Goal: Information Seeking & Learning: Check status

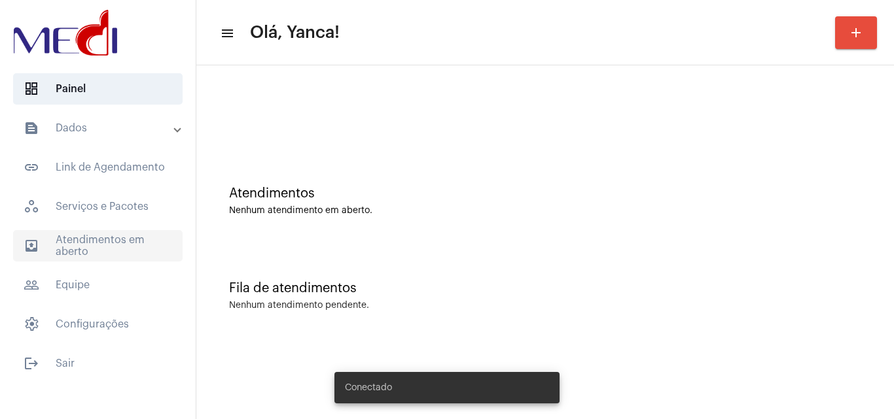
click at [64, 245] on span "outbox_outline Atendimentos em aberto" at bounding box center [97, 245] width 169 height 31
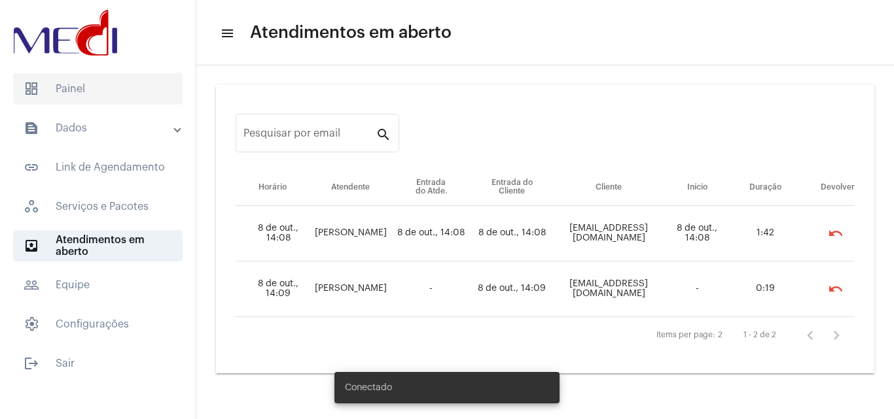
click at [94, 97] on span "dashboard Painel" at bounding box center [97, 88] width 169 height 31
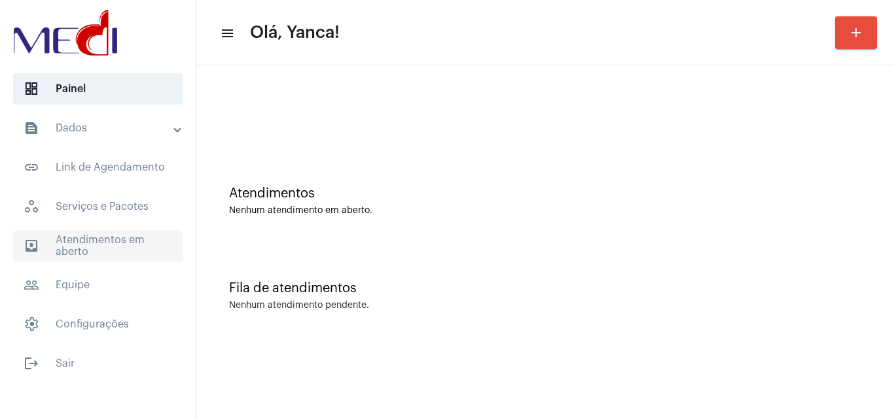
click at [131, 266] on mat-accordion "text_snippet_outlined Dados text_snippet_outlined Relatórios history_outlined H…" at bounding box center [98, 227] width 196 height 228
click at [108, 243] on span "outbox_outline Atendimentos em aberto" at bounding box center [97, 245] width 169 height 31
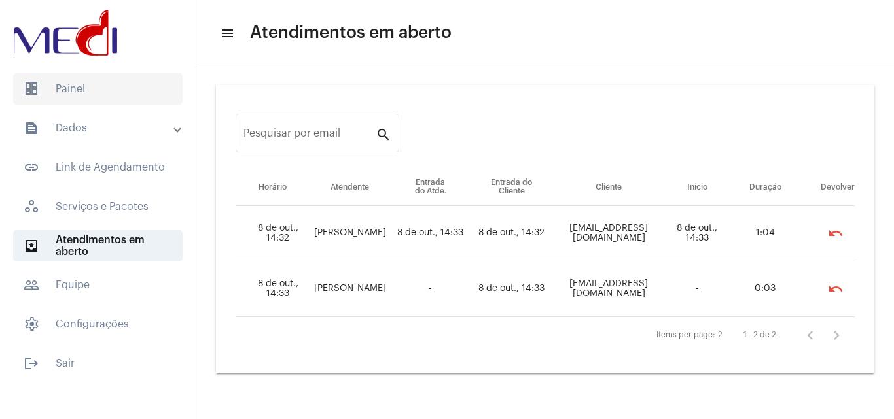
click at [121, 86] on span "dashboard Painel" at bounding box center [97, 88] width 169 height 31
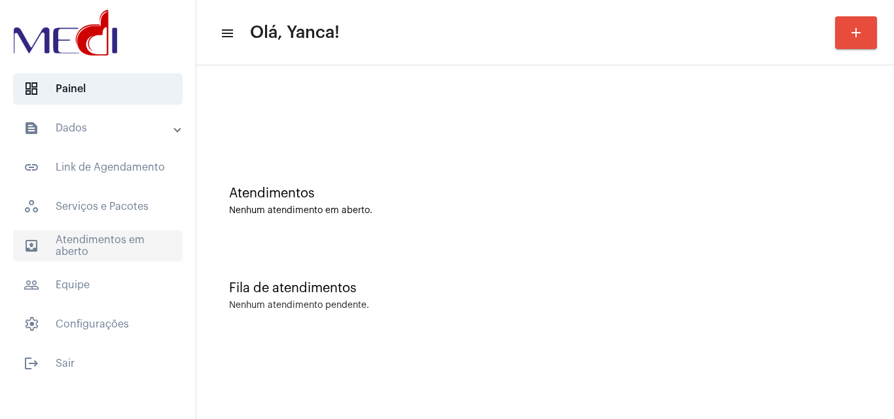
click at [123, 255] on span "outbox_outline Atendimentos em aberto" at bounding box center [97, 245] width 169 height 31
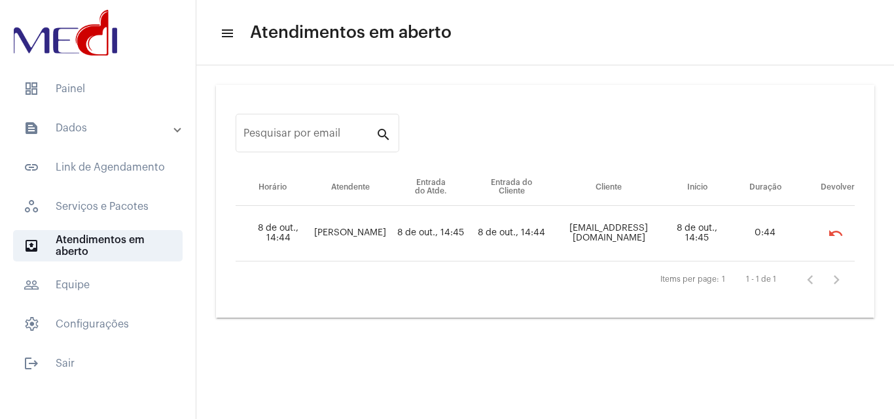
click at [84, 137] on mat-expansion-panel-header "text_snippet_outlined Dados" at bounding box center [102, 128] width 188 height 31
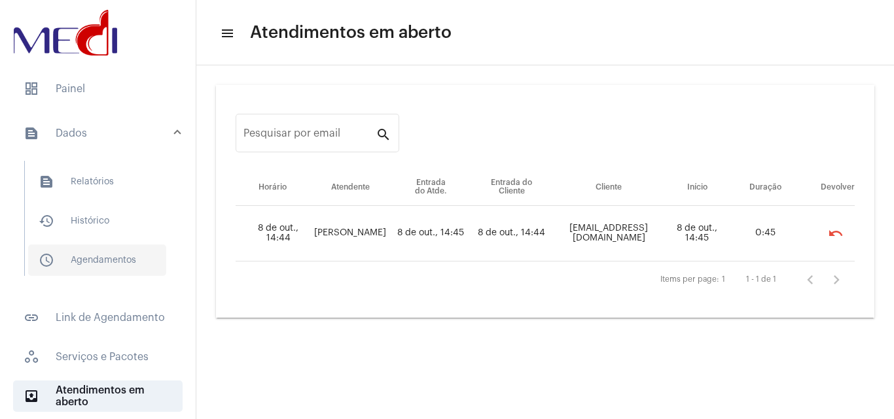
click at [83, 258] on span "schedule_outlined Agendamentos" at bounding box center [97, 260] width 138 height 31
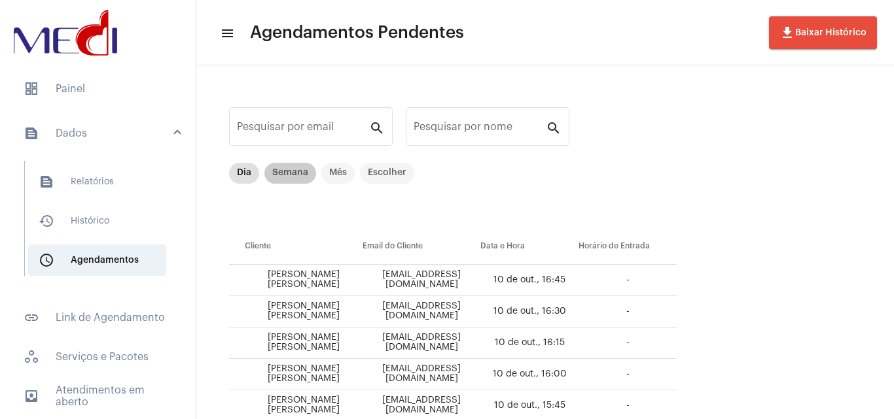
click at [294, 174] on mat-chip "Semana" at bounding box center [290, 173] width 52 height 21
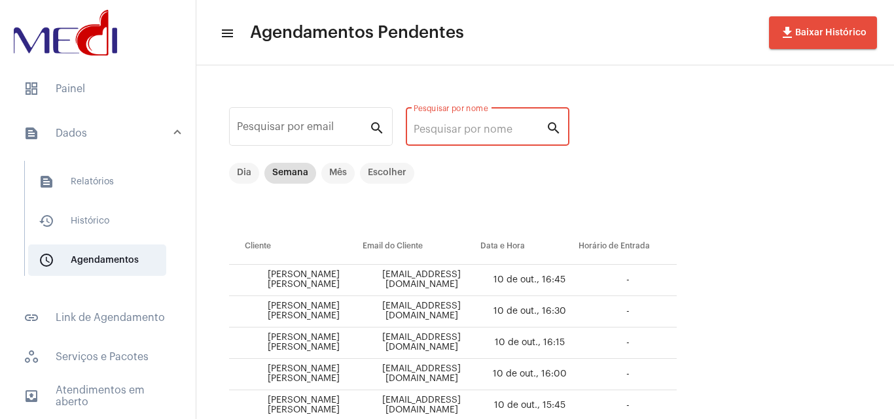
click at [474, 126] on input "Pesquisar por nome" at bounding box center [480, 130] width 132 height 12
paste input "[PERSON_NAME] [PERSON_NAME]"
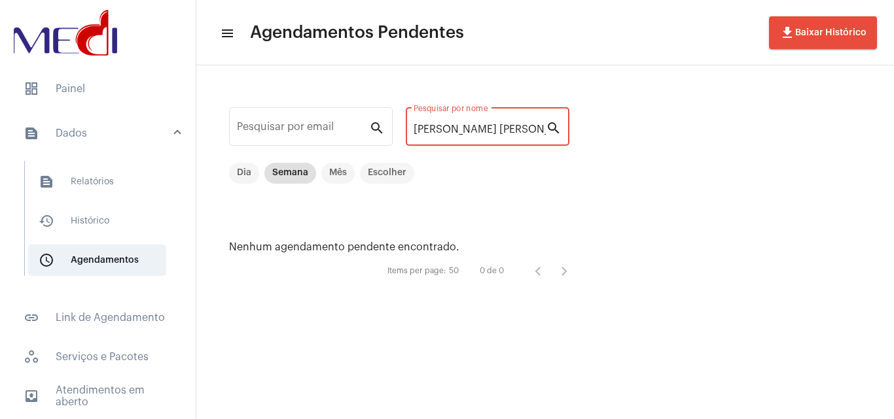
drag, startPoint x: 443, startPoint y: 125, endPoint x: 677, endPoint y: 150, distance: 235.6
click at [677, 150] on div "Pesquisar por email search [PERSON_NAME] [PERSON_NAME] Pesquisar por nome searc…" at bounding box center [545, 193] width 698 height 257
type input "[PERSON_NAME]"
drag, startPoint x: 488, startPoint y: 133, endPoint x: 341, endPoint y: 132, distance: 147.2
click at [341, 132] on div "Pesquisar por email search [PERSON_NAME] Pesquisar por nome search Dia Semana M…" at bounding box center [405, 194] width 393 height 231
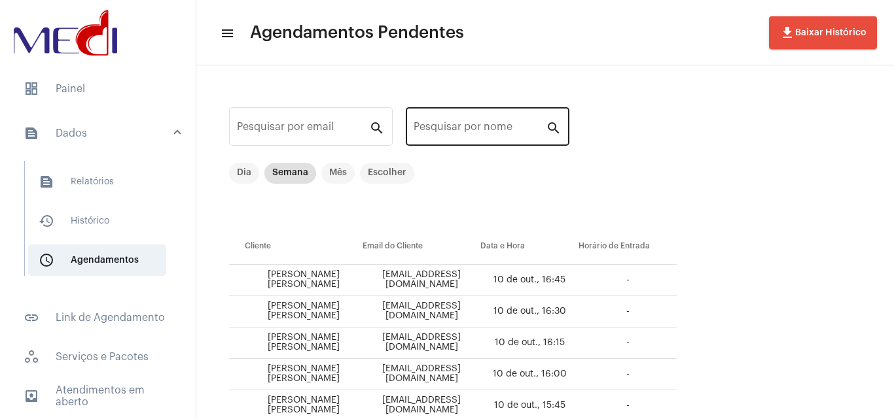
click at [458, 136] on div "Pesquisar por nome" at bounding box center [480, 125] width 132 height 41
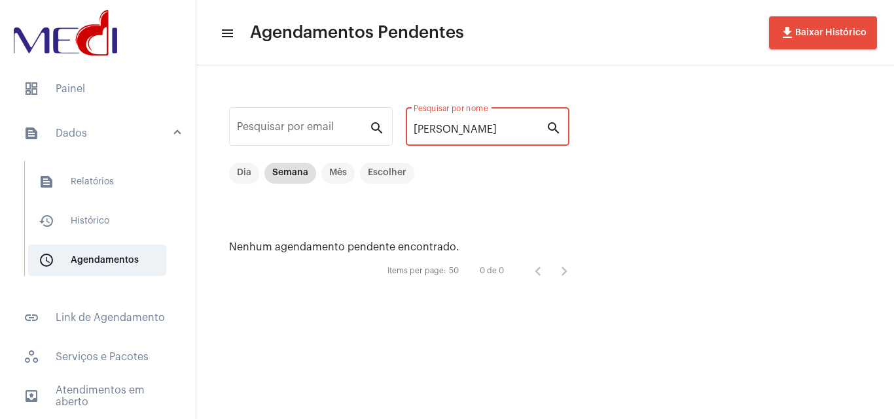
drag, startPoint x: 457, startPoint y: 130, endPoint x: 204, endPoint y: 117, distance: 254.2
click at [204, 117] on div "Pesquisar por email search [PERSON_NAME] Pesquisar por nome search Dia Semana M…" at bounding box center [545, 193] width 698 height 257
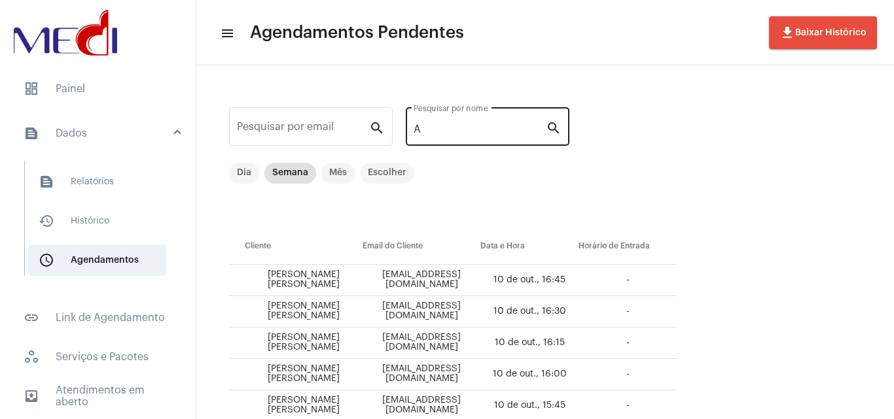
click at [494, 136] on div "A Pesquisar por nome" at bounding box center [480, 125] width 132 height 41
click at [493, 129] on input "A" at bounding box center [480, 130] width 132 height 12
type input "Aline"
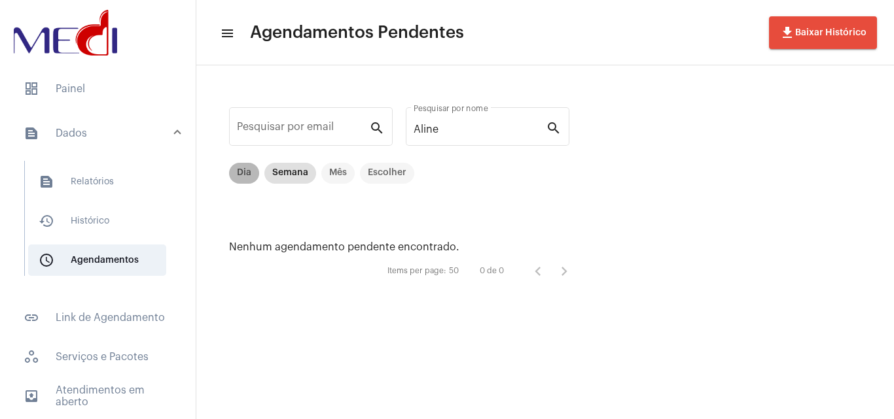
click at [241, 171] on mat-chip "Dia" at bounding box center [244, 173] width 30 height 21
click at [288, 160] on mat-form-field "Pesquisar por email search" at bounding box center [311, 134] width 164 height 58
click at [287, 164] on mat-chip "Semana" at bounding box center [290, 173] width 52 height 21
click at [335, 170] on mat-chip "Mês" at bounding box center [337, 173] width 33 height 21
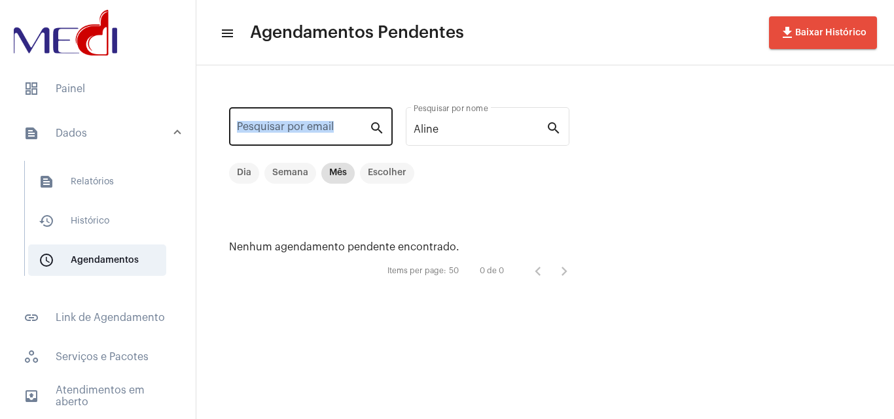
drag, startPoint x: 468, startPoint y: 135, endPoint x: 368, endPoint y: 130, distance: 100.3
click at [368, 130] on div "Pesquisar por email search [PERSON_NAME] por nome search Dia Semana Mês Escolhe…" at bounding box center [405, 194] width 393 height 231
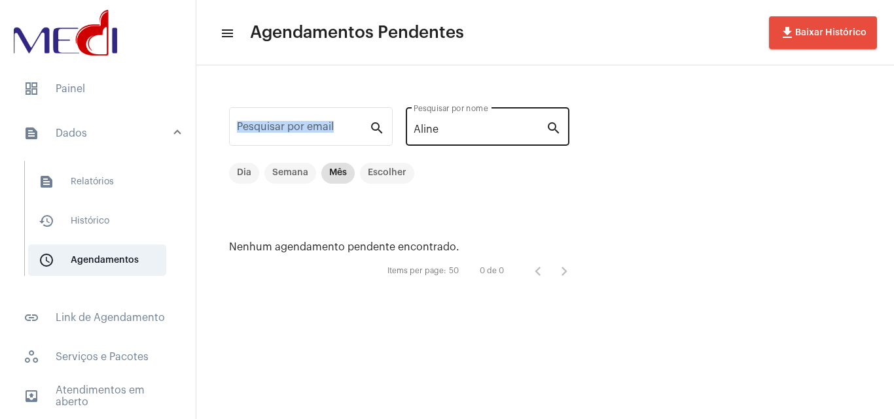
click at [461, 109] on div "[PERSON_NAME] por nome" at bounding box center [480, 125] width 132 height 41
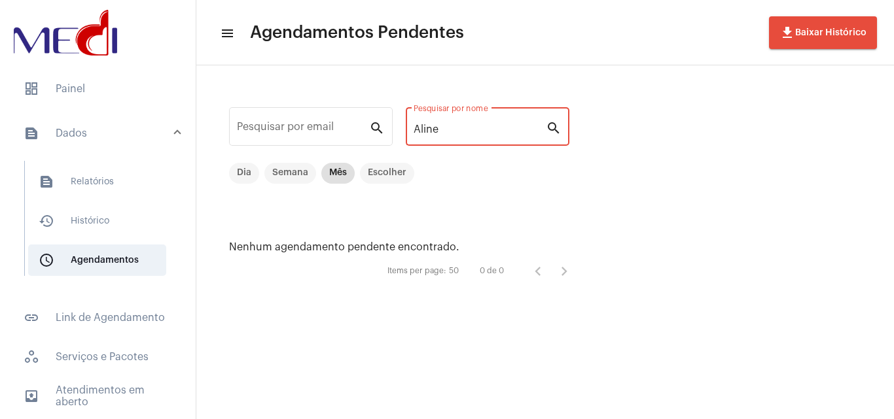
click at [467, 130] on input "Aline" at bounding box center [480, 130] width 132 height 12
click at [330, 129] on div "Pesquisar por email search [PERSON_NAME] por nome search Dia Semana Mês Escolhe…" at bounding box center [405, 194] width 393 height 231
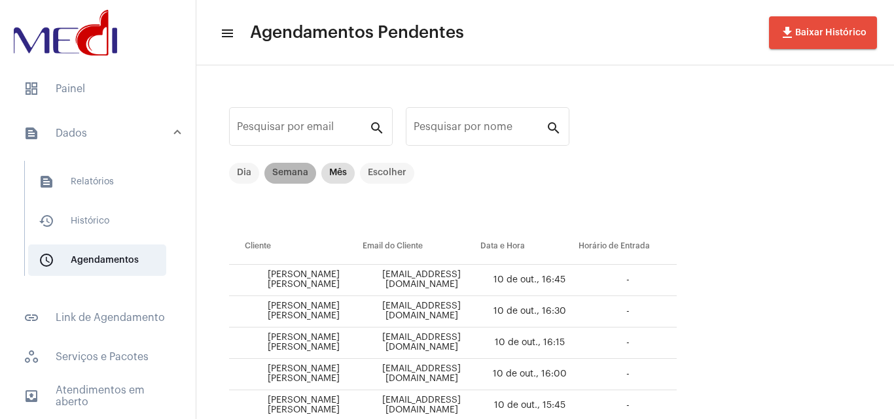
click at [299, 171] on mat-chip "Semana" at bounding box center [290, 173] width 52 height 21
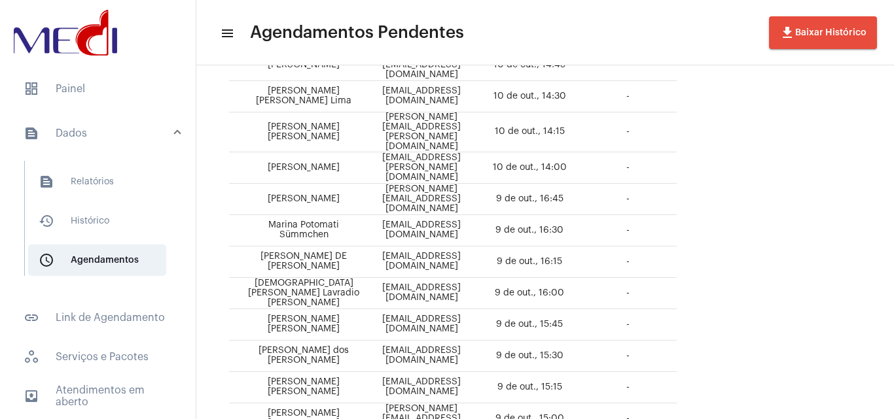
scroll to position [543, 0]
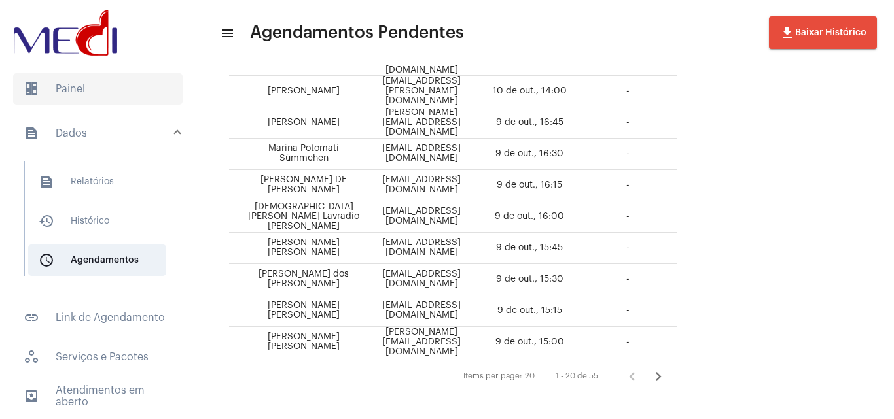
click at [93, 94] on span "dashboard Painel" at bounding box center [97, 88] width 169 height 31
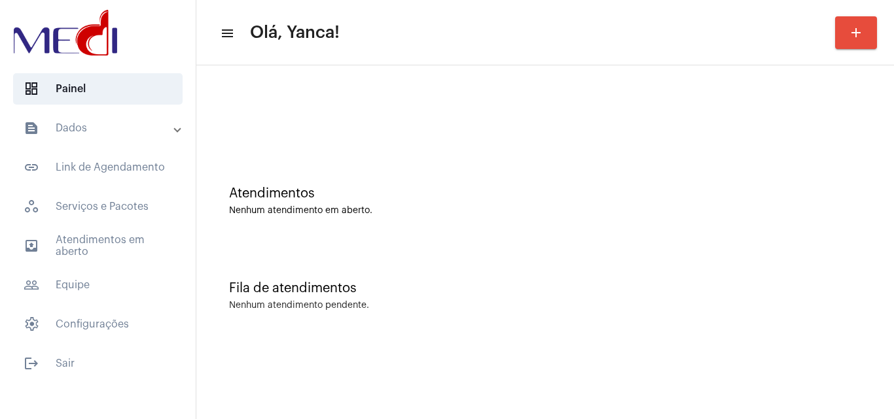
click at [107, 126] on mat-panel-title "text_snippet_outlined Dados" at bounding box center [99, 128] width 151 height 16
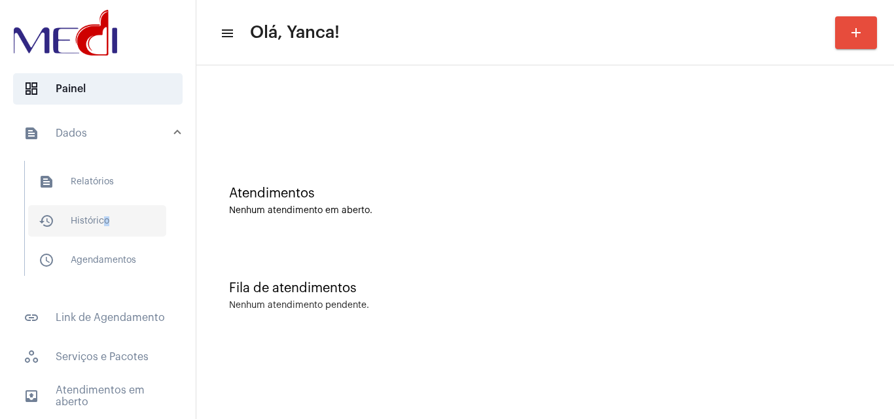
click at [102, 220] on span "history_outlined Histórico" at bounding box center [97, 220] width 138 height 31
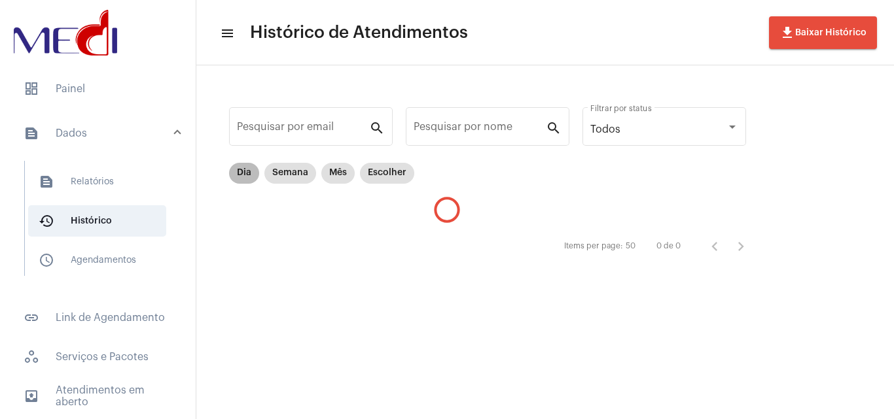
click at [240, 171] on mat-chip "Dia" at bounding box center [244, 173] width 30 height 21
click at [245, 180] on mat-chip "Dia" at bounding box center [244, 173] width 30 height 21
click at [245, 172] on mat-chip "Dia" at bounding box center [244, 173] width 30 height 21
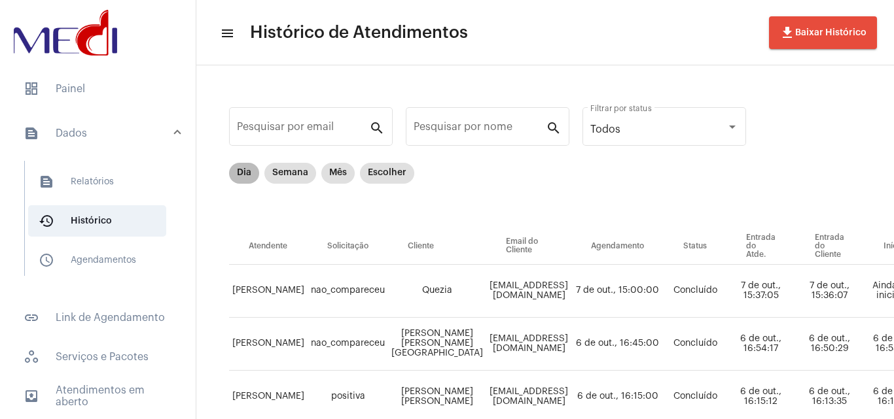
click at [244, 173] on mat-chip "Dia" at bounding box center [244, 173] width 30 height 21
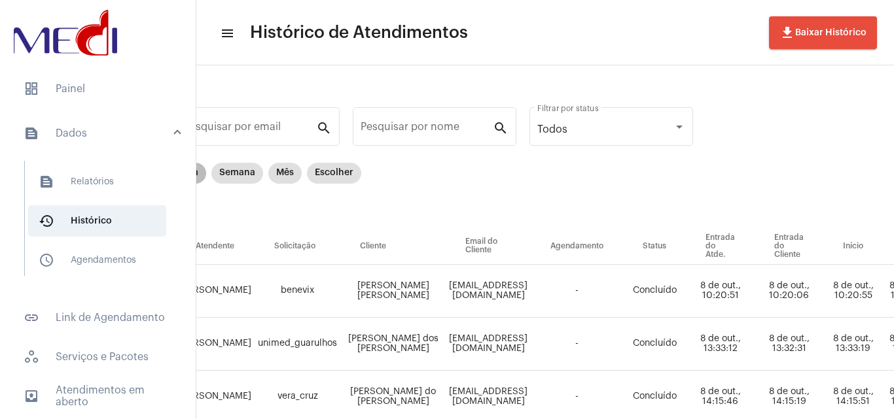
scroll to position [0, 50]
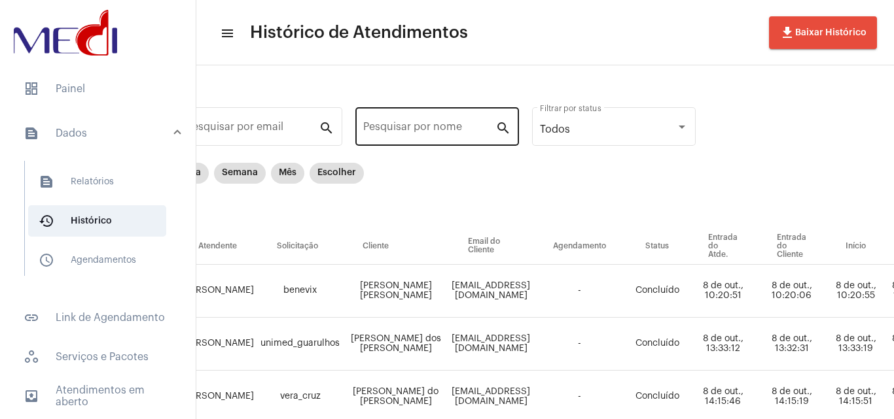
click at [447, 125] on div "Pesquisar por nome" at bounding box center [429, 125] width 132 height 41
type input "[PERSON_NAME]"
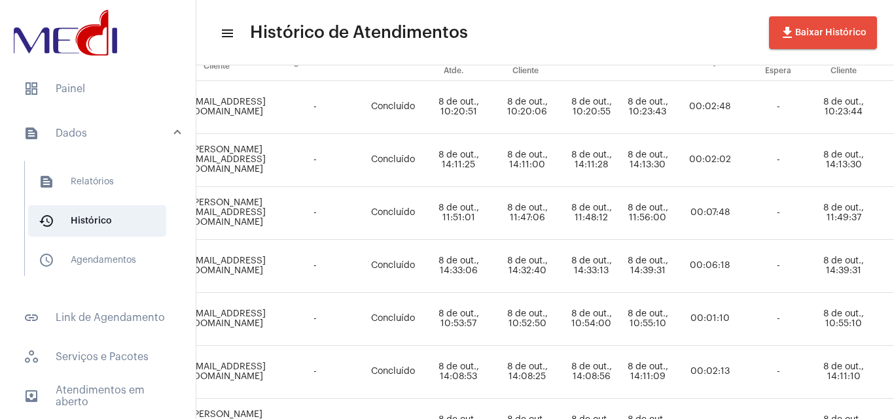
scroll to position [0, 288]
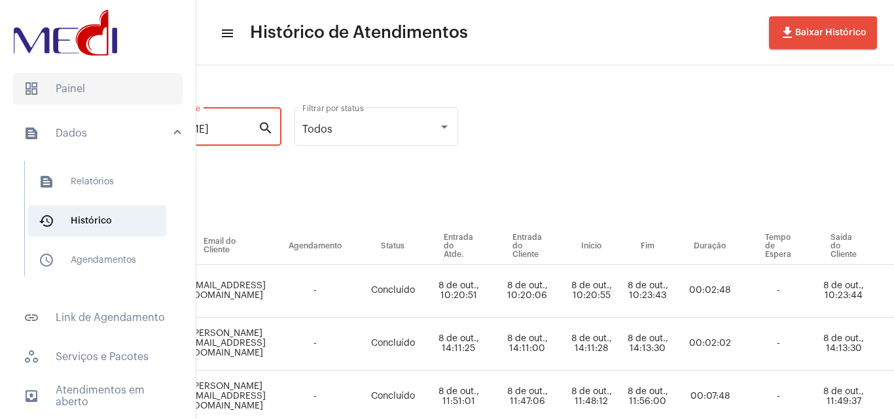
click at [101, 85] on span "dashboard Painel" at bounding box center [97, 88] width 169 height 31
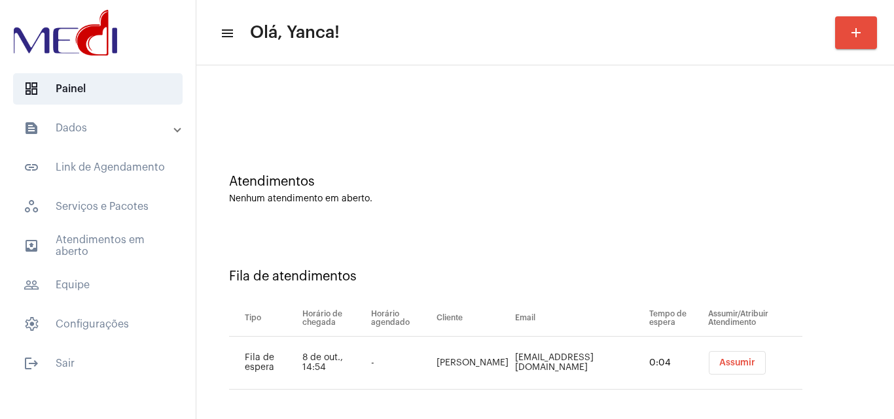
scroll to position [18, 0]
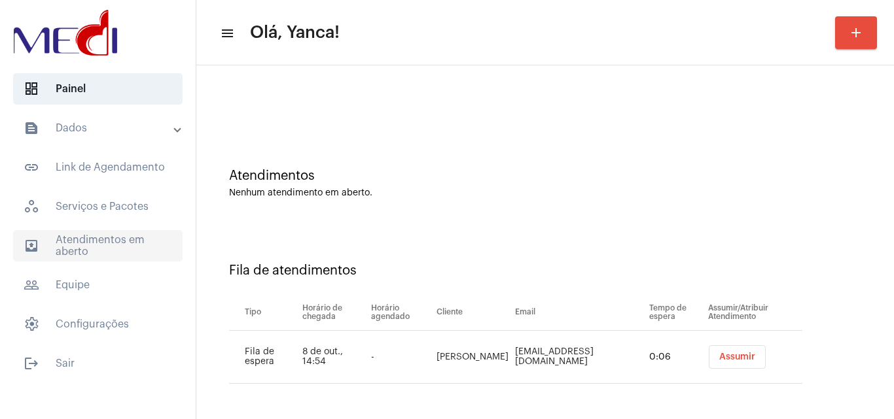
click at [118, 238] on span "outbox_outline Atendimentos em aberto" at bounding box center [97, 245] width 169 height 31
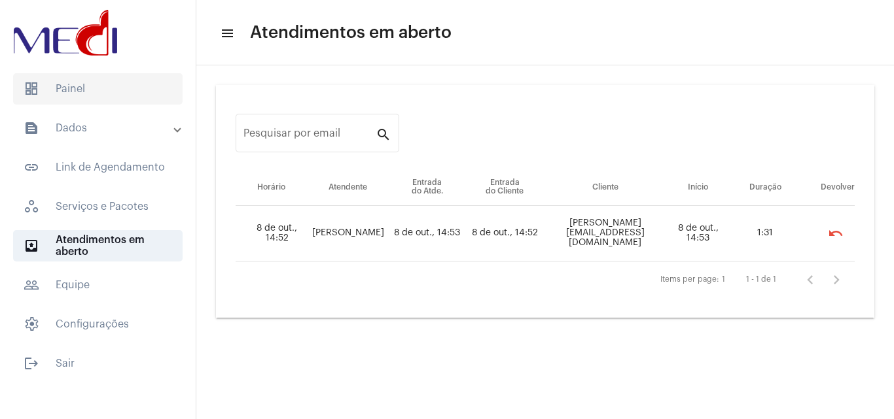
click at [128, 80] on span "dashboard Painel" at bounding box center [97, 88] width 169 height 31
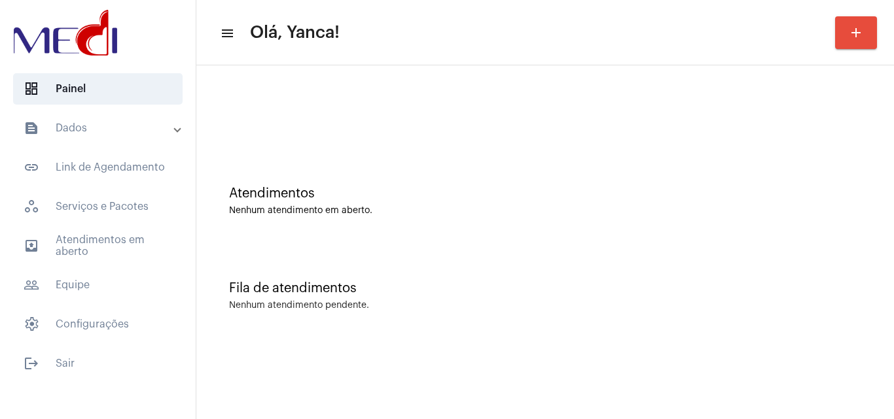
click at [148, 130] on mat-panel-title "text_snippet_outlined Dados" at bounding box center [99, 128] width 151 height 16
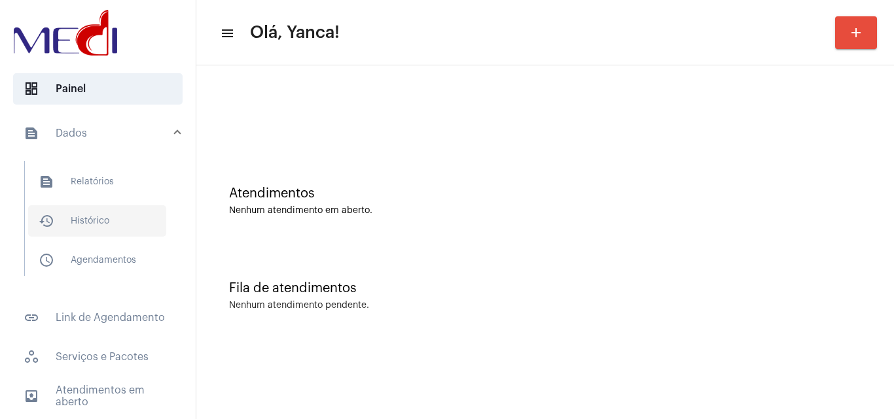
click at [106, 226] on span "history_outlined Histórico" at bounding box center [97, 220] width 138 height 31
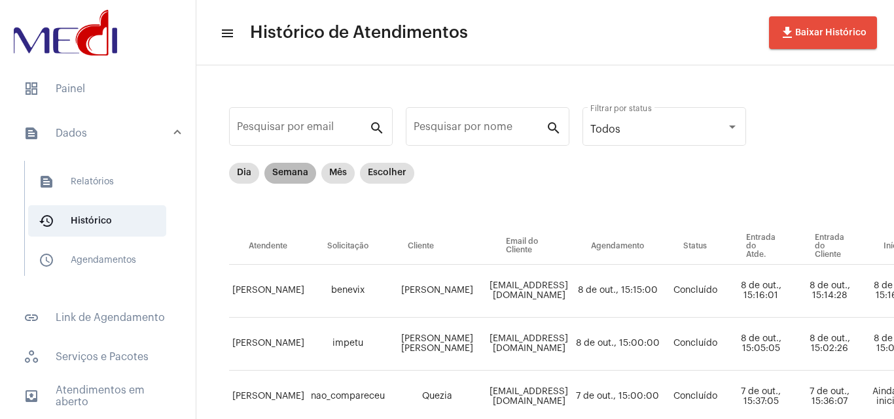
click at [306, 175] on mat-chip "Semana" at bounding box center [290, 173] width 52 height 21
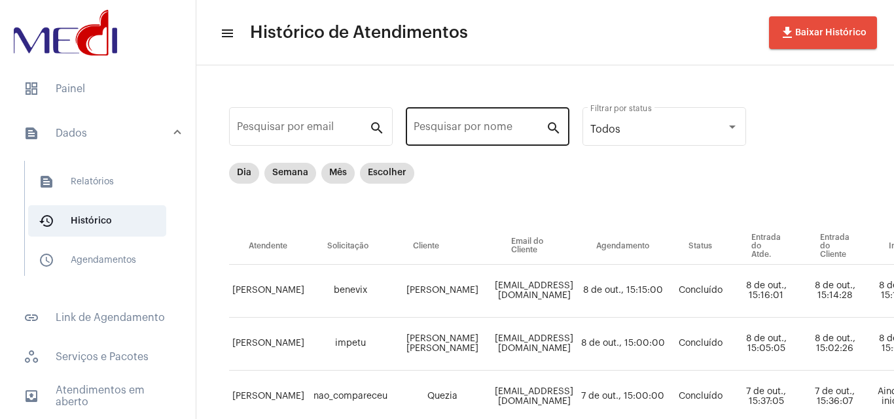
click at [512, 120] on div "Pesquisar por nome" at bounding box center [480, 125] width 132 height 41
type input "jaciara"
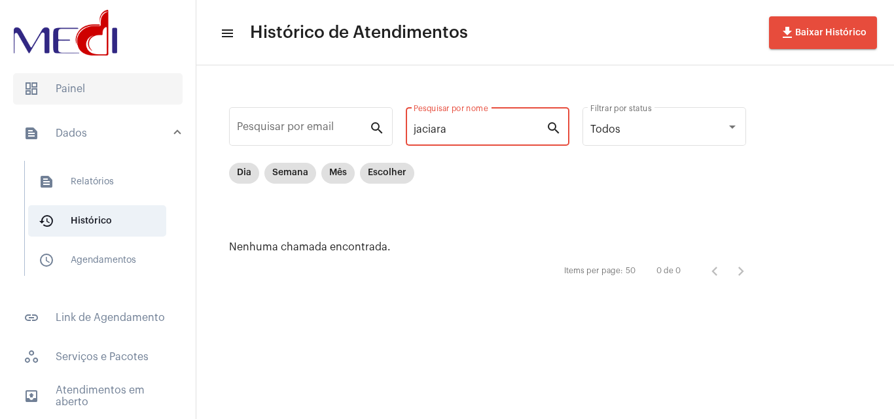
drag, startPoint x: 512, startPoint y: 128, endPoint x: 164, endPoint y: 101, distance: 348.4
click at [164, 101] on mat-sidenav-container "dashboard Painel text_snippet_outlined Dados text_snippet_outlined Relatórios h…" at bounding box center [447, 209] width 894 height 419
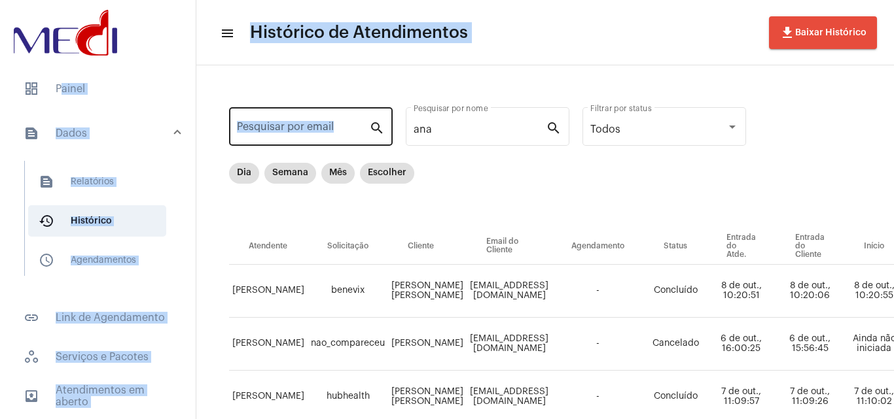
drag, startPoint x: 453, startPoint y: 138, endPoint x: 330, endPoint y: 109, distance: 126.3
click at [63, 70] on mat-sidenav-container "dashboard Painel text_snippet_outlined Dados text_snippet_outlined Relatórios h…" at bounding box center [447, 209] width 894 height 419
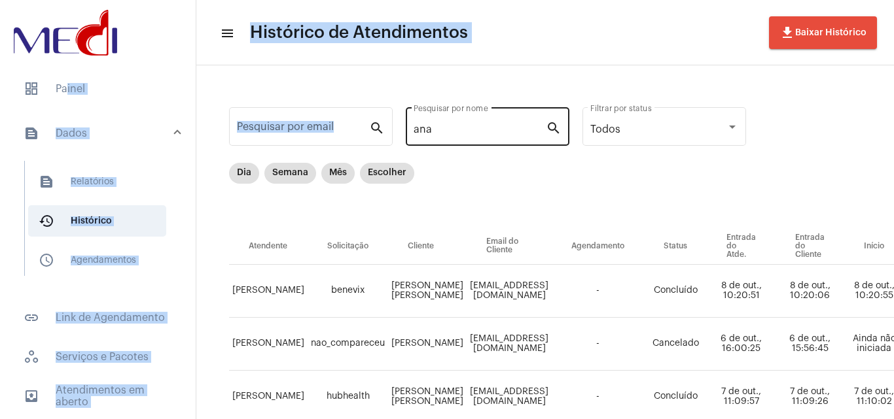
click at [438, 128] on input "ana" at bounding box center [480, 130] width 132 height 12
click at [455, 131] on input "ana" at bounding box center [480, 130] width 132 height 12
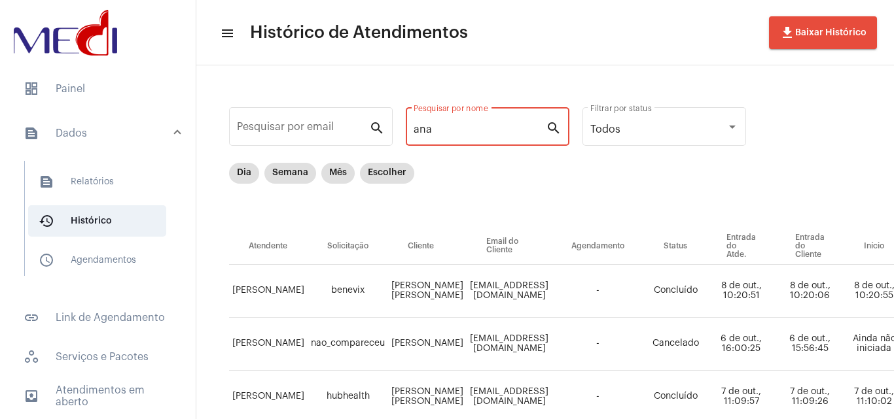
drag, startPoint x: 476, startPoint y: 128, endPoint x: 244, endPoint y: 111, distance: 233.0
paste input "[PERSON_NAME] [PERSON_NAME]"
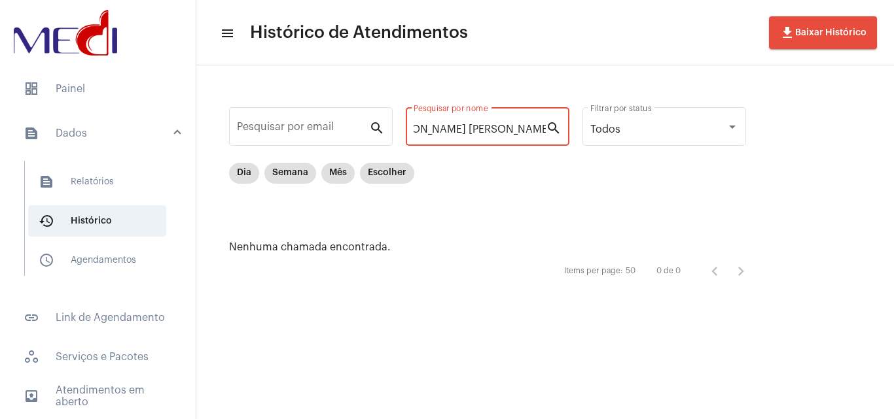
drag, startPoint x: 440, startPoint y: 127, endPoint x: 888, endPoint y: 199, distance: 454.0
click at [890, 197] on div "Pesquisar por email search [PERSON_NAME] [PERSON_NAME] Pesquisar por nome searc…" at bounding box center [545, 193] width 698 height 257
drag, startPoint x: 484, startPoint y: 128, endPoint x: 412, endPoint y: 132, distance: 72.1
click at [412, 132] on div "[PERSON_NAME] [PERSON_NAME] Pesquisar por nome search" at bounding box center [488, 125] width 164 height 41
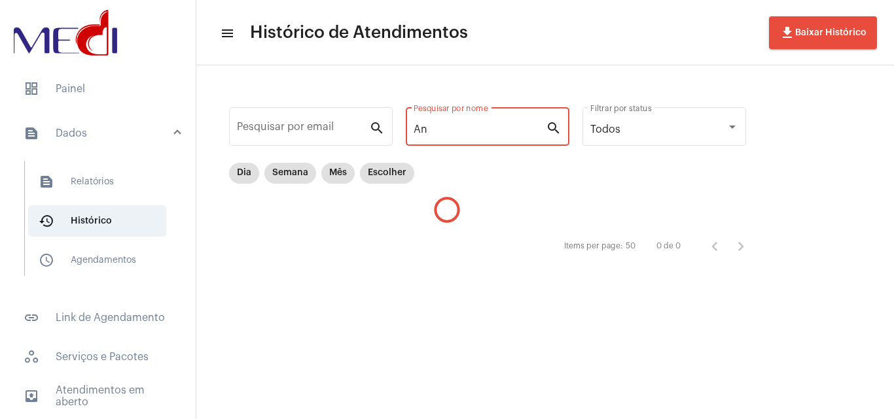
type input "A"
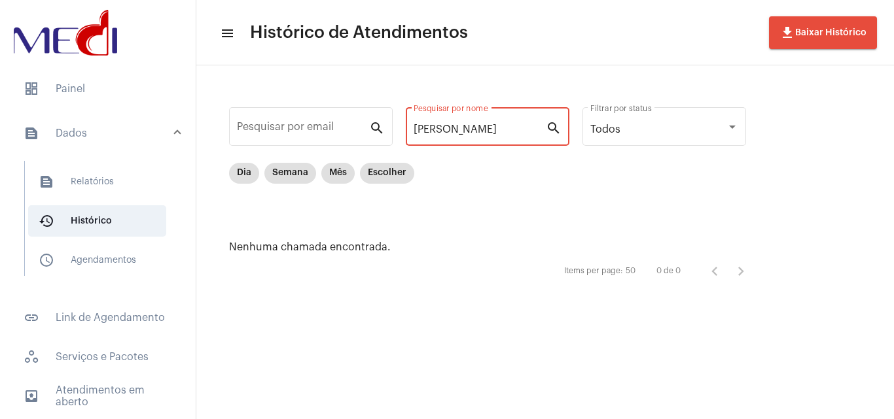
type input "J"
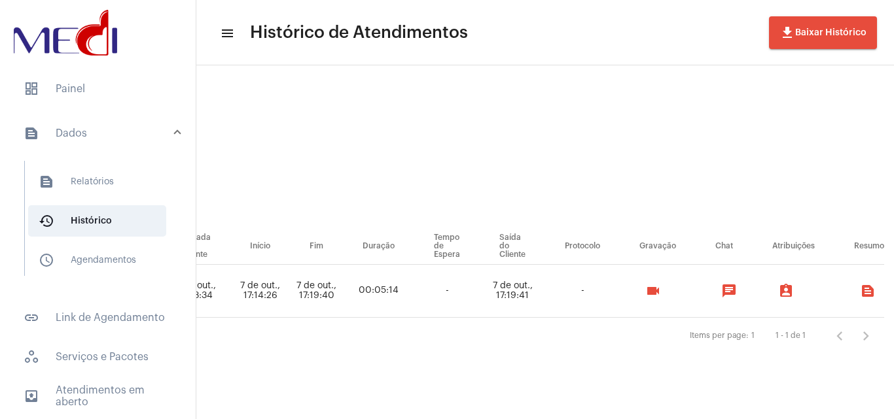
scroll to position [0, 626]
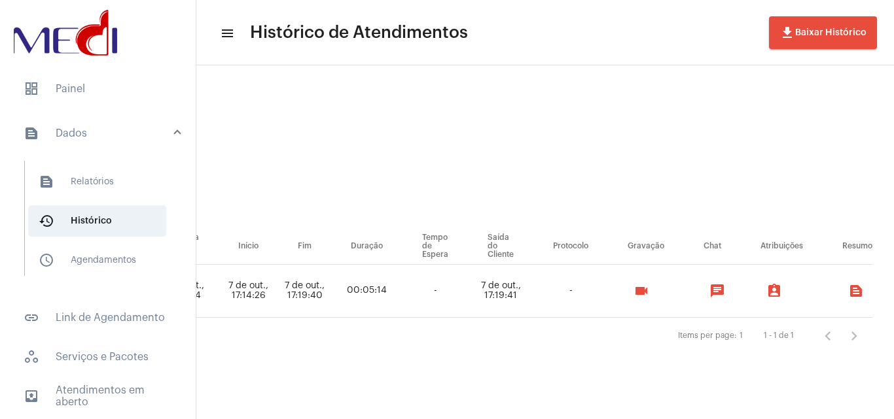
type input "[PERSON_NAME]"
click at [649, 293] on mat-icon "videocam" at bounding box center [641, 291] width 16 height 16
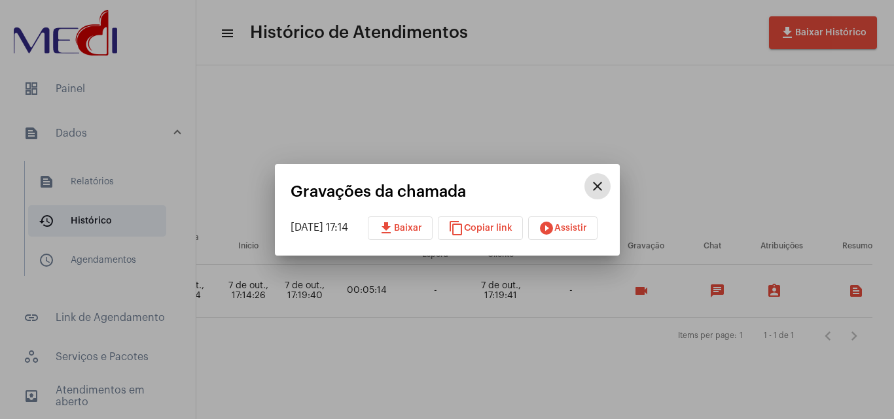
click at [587, 226] on span "play_circle_filled Assistir" at bounding box center [563, 228] width 48 height 9
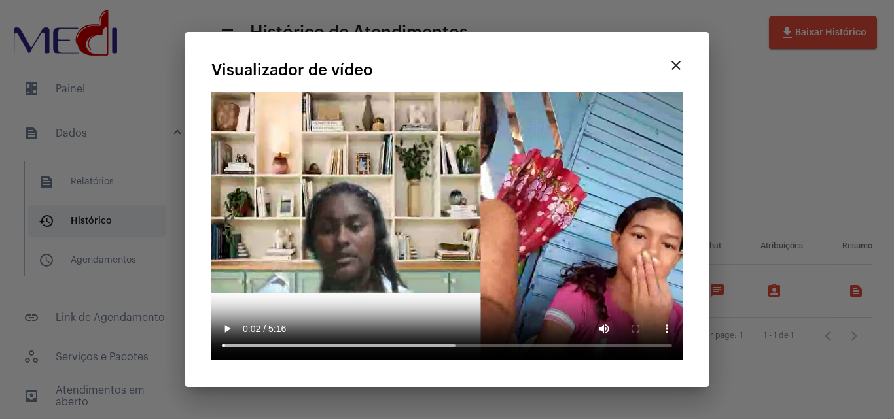
click at [727, 89] on div at bounding box center [447, 209] width 894 height 419
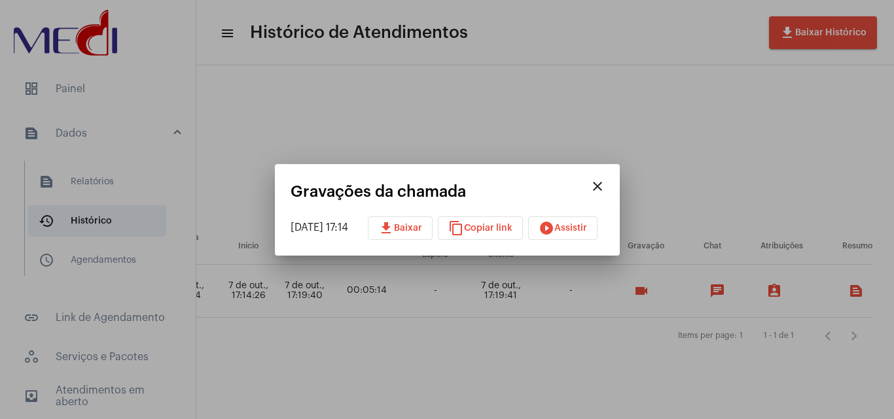
click at [102, 58] on div at bounding box center [447, 209] width 894 height 419
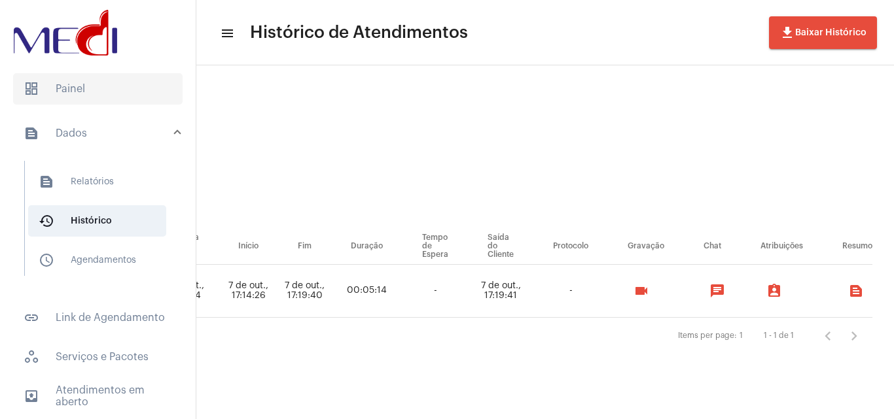
drag, startPoint x: 97, startPoint y: 81, endPoint x: 126, endPoint y: 91, distance: 29.8
click at [97, 82] on span "dashboard Painel" at bounding box center [97, 88] width 169 height 31
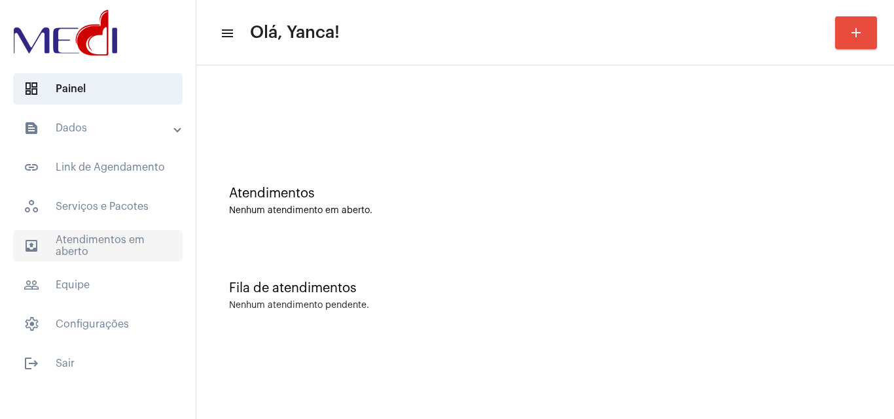
click at [104, 241] on span "outbox_outline Atendimentos em aberto" at bounding box center [97, 245] width 169 height 31
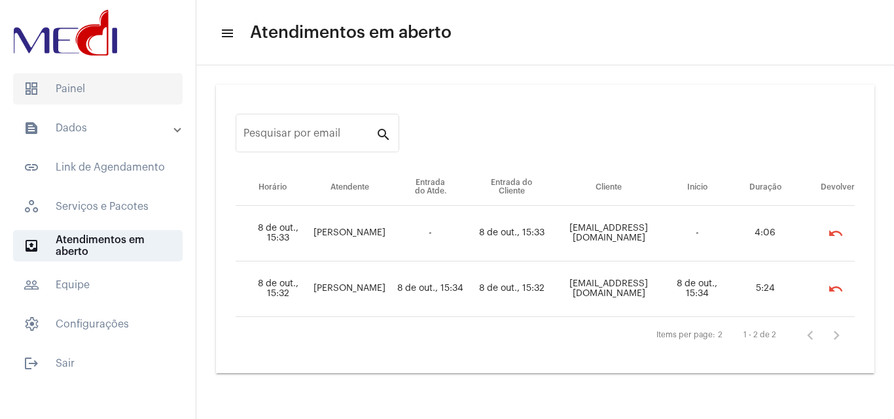
click at [64, 92] on span "dashboard Painel" at bounding box center [97, 88] width 169 height 31
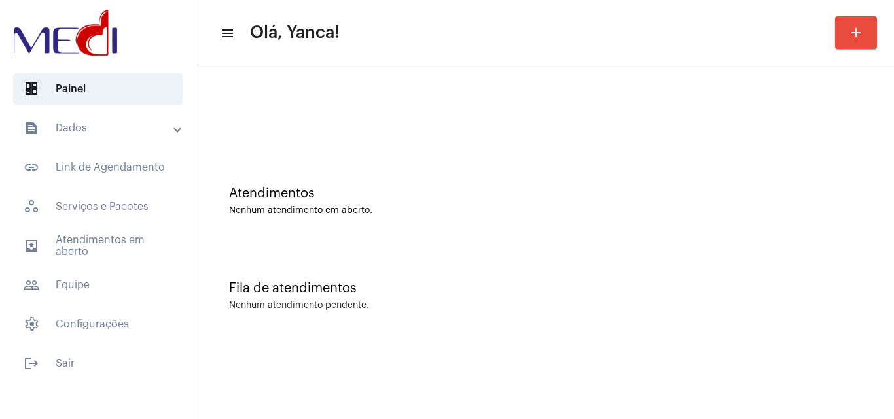
click at [126, 127] on mat-panel-title "text_snippet_outlined Dados" at bounding box center [99, 128] width 151 height 16
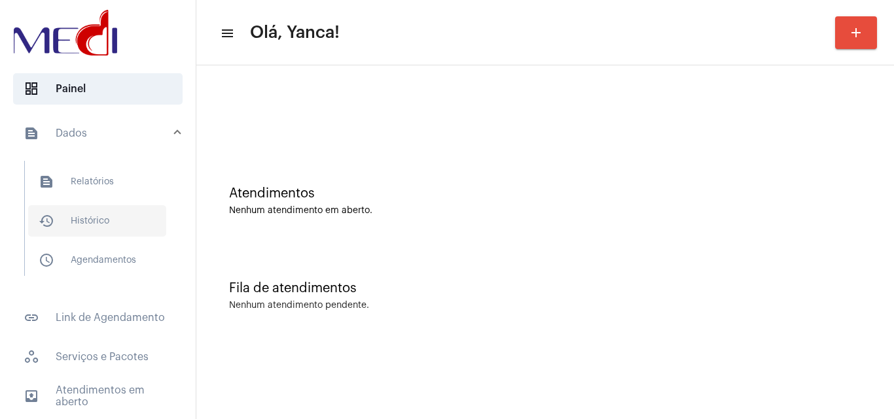
drag, startPoint x: 96, startPoint y: 219, endPoint x: 151, endPoint y: 224, distance: 55.2
click at [97, 219] on span "history_outlined Histórico" at bounding box center [97, 220] width 138 height 31
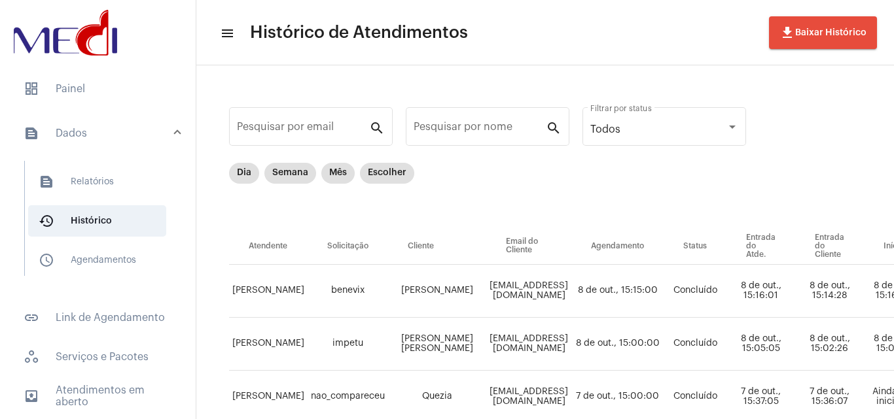
click at [465, 130] on input "Pesquisar por nome" at bounding box center [480, 130] width 132 height 12
paste input "[PERSON_NAME] [PERSON_NAME]"
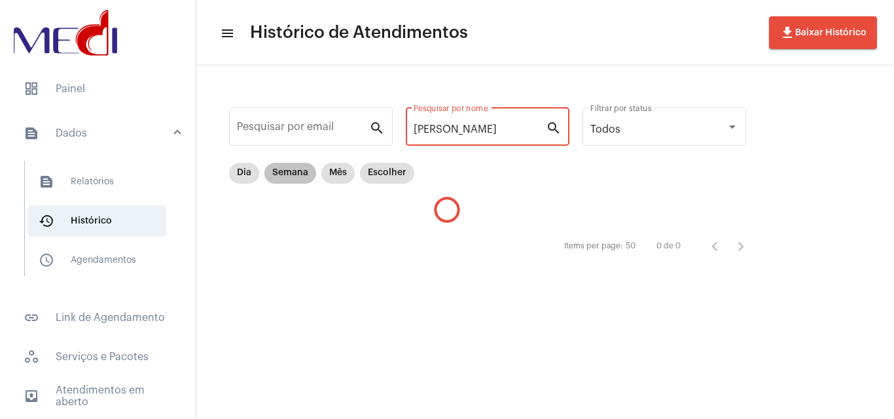
type input "[PERSON_NAME]"
click at [281, 181] on mat-chip "Semana" at bounding box center [290, 173] width 52 height 21
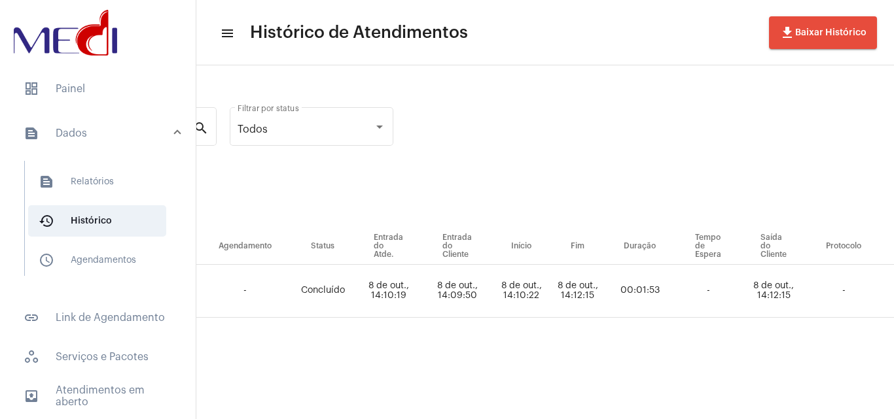
scroll to position [0, 679]
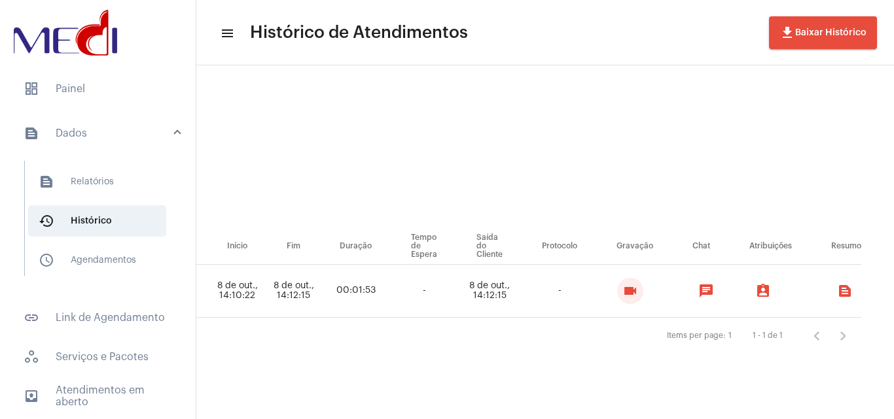
click at [628, 295] on mat-icon "videocam" at bounding box center [630, 291] width 16 height 16
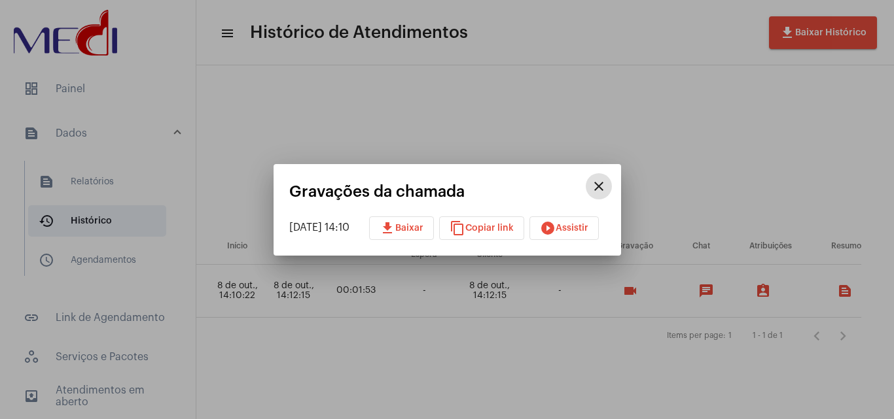
click at [570, 231] on span "play_circle_filled Assistir" at bounding box center [564, 228] width 48 height 9
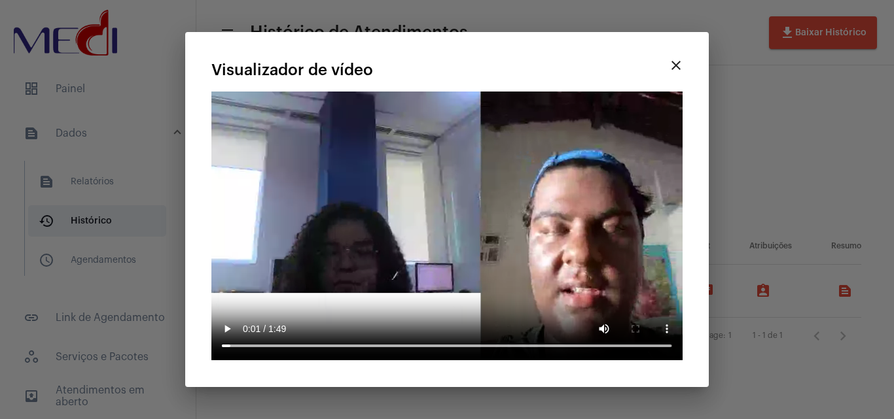
click at [760, 150] on div at bounding box center [447, 209] width 894 height 419
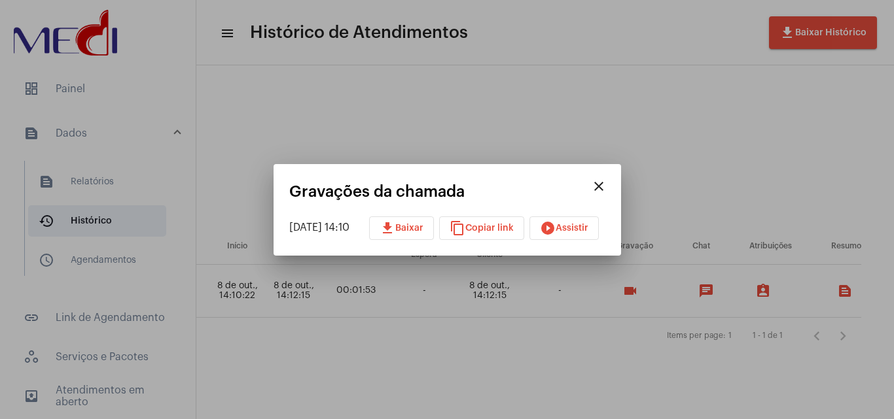
drag, startPoint x: 693, startPoint y: 110, endPoint x: 614, endPoint y: 134, distance: 82.8
click at [694, 111] on div at bounding box center [447, 209] width 894 height 419
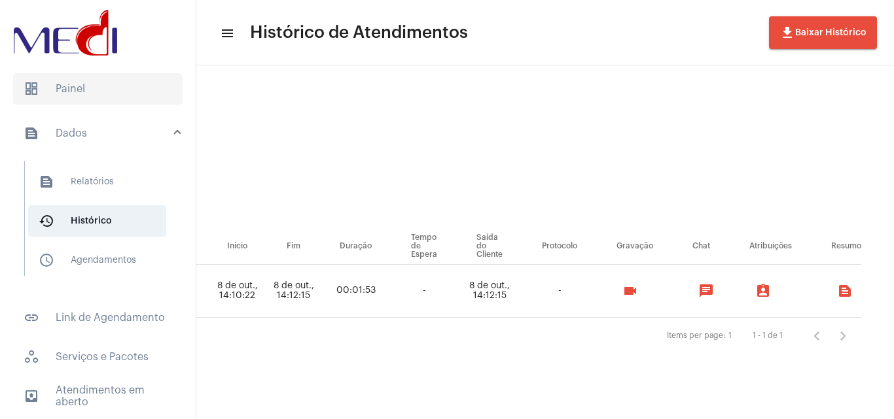
click at [62, 82] on span "dashboard Painel" at bounding box center [97, 88] width 169 height 31
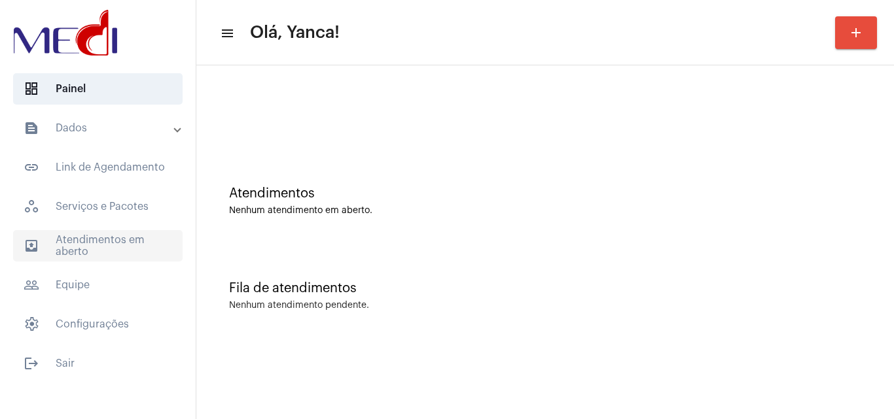
click at [132, 241] on span "outbox_outline Atendimentos em aberto" at bounding box center [97, 245] width 169 height 31
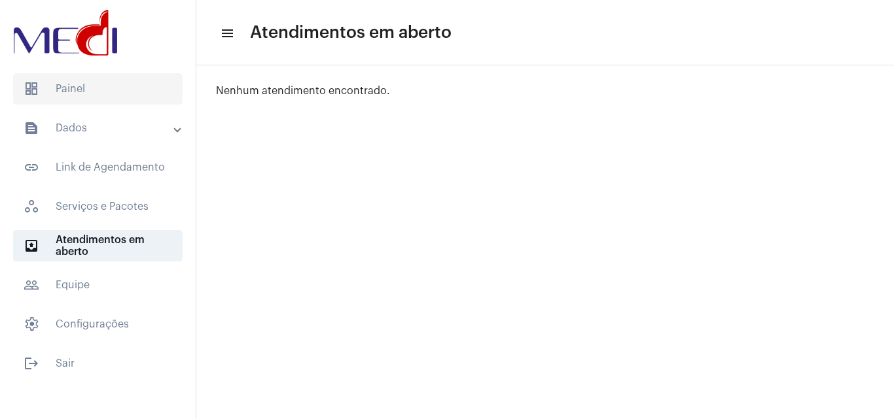
click at [99, 96] on span "dashboard Painel" at bounding box center [97, 88] width 169 height 31
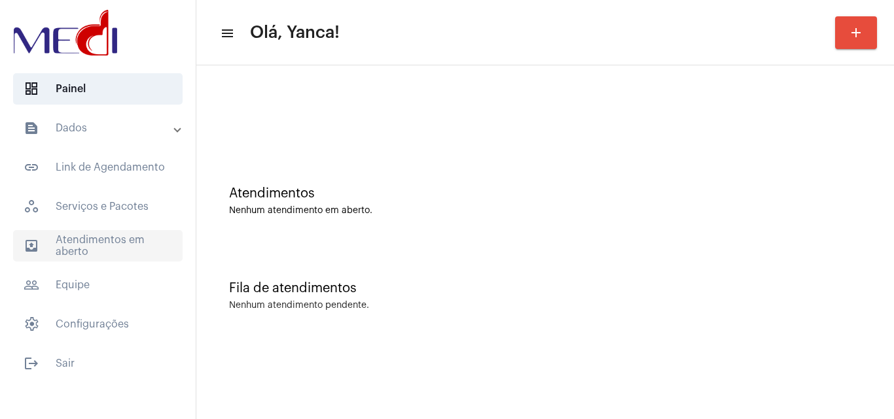
click at [95, 244] on span "outbox_outline Atendimentos em aberto" at bounding box center [97, 245] width 169 height 31
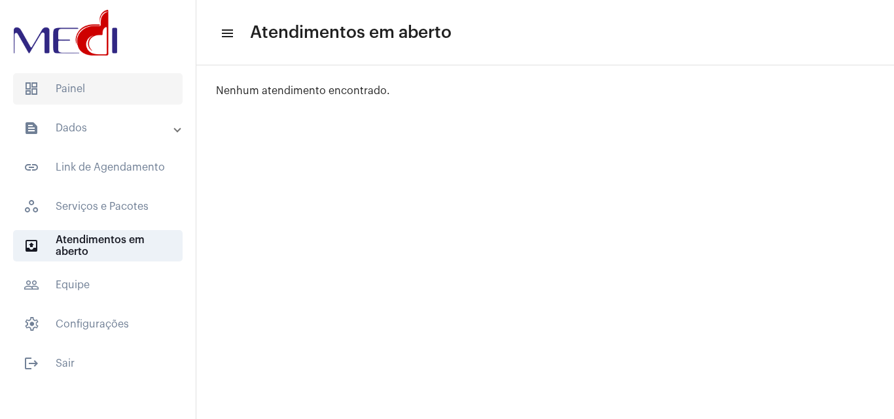
click at [110, 95] on span "dashboard Painel" at bounding box center [97, 88] width 169 height 31
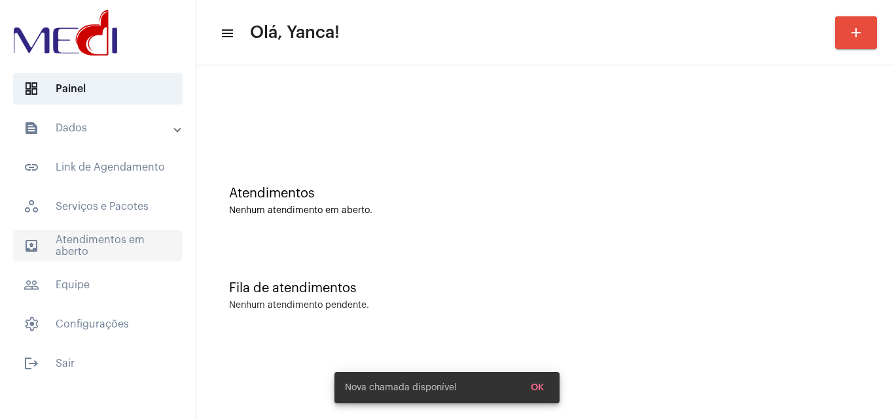
click at [111, 248] on span "outbox_outline Atendimentos em aberto" at bounding box center [97, 245] width 169 height 31
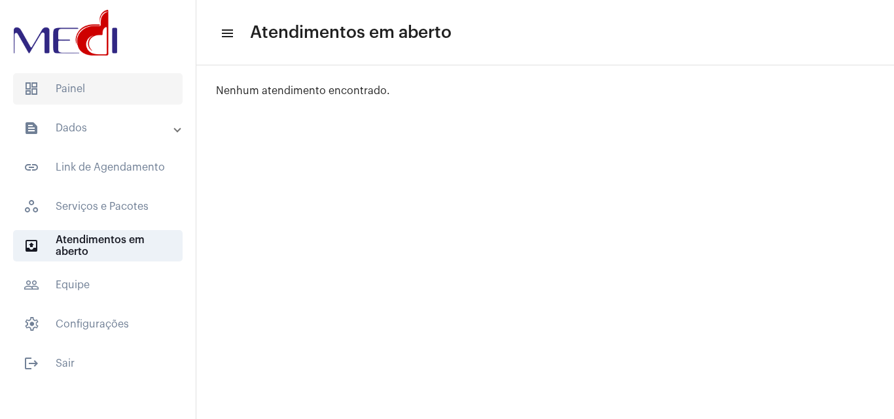
click at [103, 101] on span "dashboard Painel" at bounding box center [97, 88] width 169 height 31
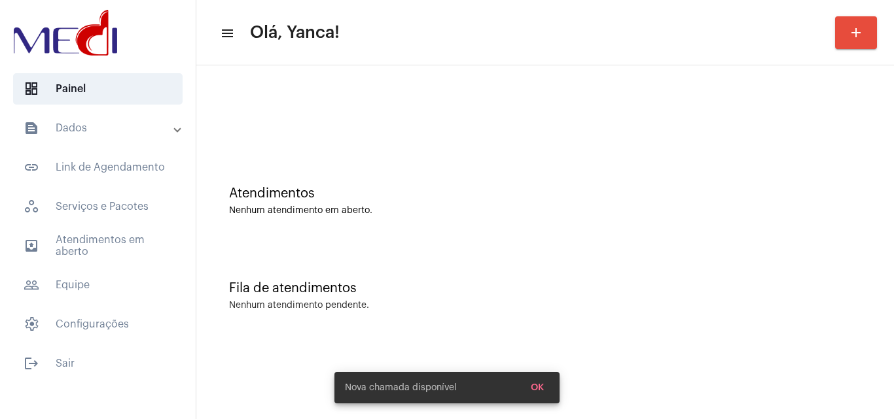
click at [105, 133] on mat-panel-title "text_snippet_outlined Dados" at bounding box center [99, 128] width 151 height 16
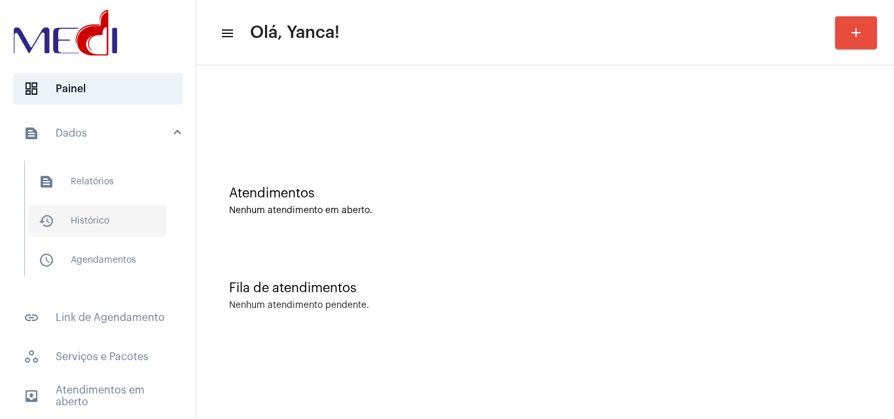
click at [107, 222] on span "history_outlined Histórico" at bounding box center [97, 220] width 138 height 31
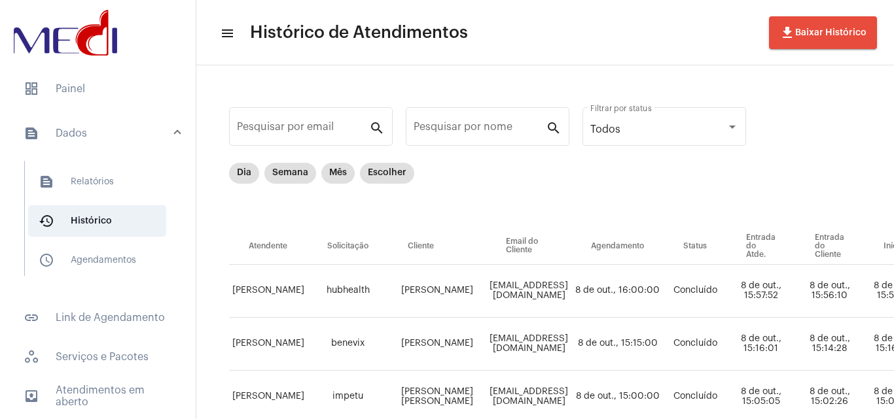
click at [515, 127] on input "Pesquisar por nome" at bounding box center [480, 130] width 132 height 12
paste input "[PERSON_NAME] [PERSON_NAME]"
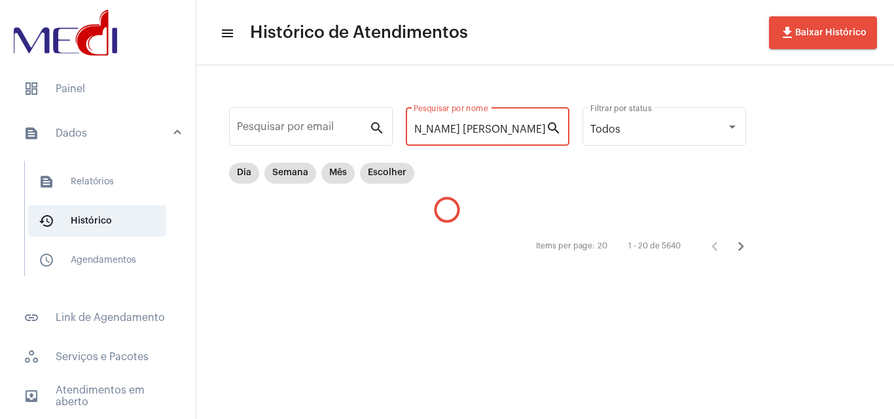
scroll to position [0, 54]
drag, startPoint x: 457, startPoint y: 130, endPoint x: 727, endPoint y: 158, distance: 271.7
click at [727, 158] on div "Pesquisar por email search [PERSON_NAME] [PERSON_NAME] Pesquisar por nome searc…" at bounding box center [493, 182] width 569 height 206
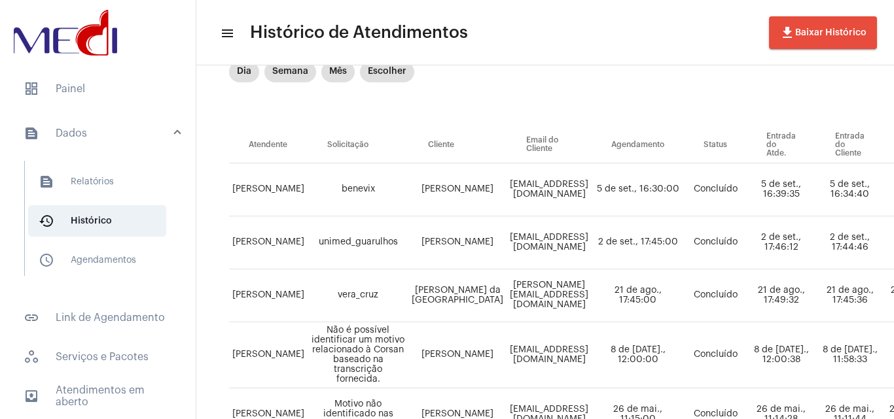
scroll to position [0, 0]
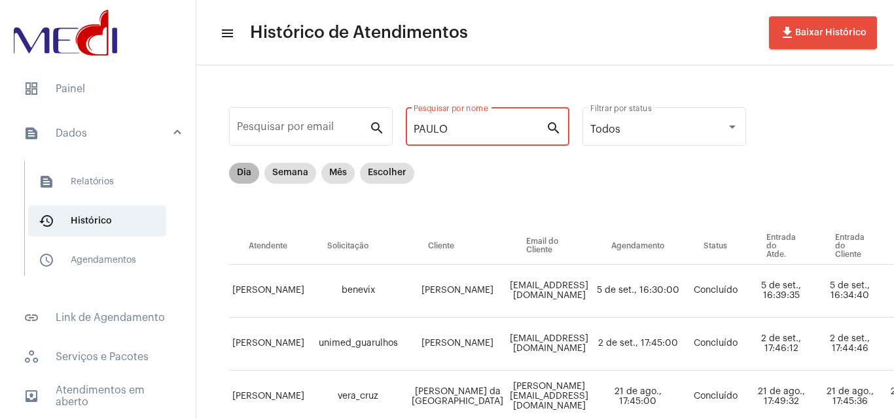
click at [253, 173] on mat-chip "Dia" at bounding box center [244, 173] width 30 height 21
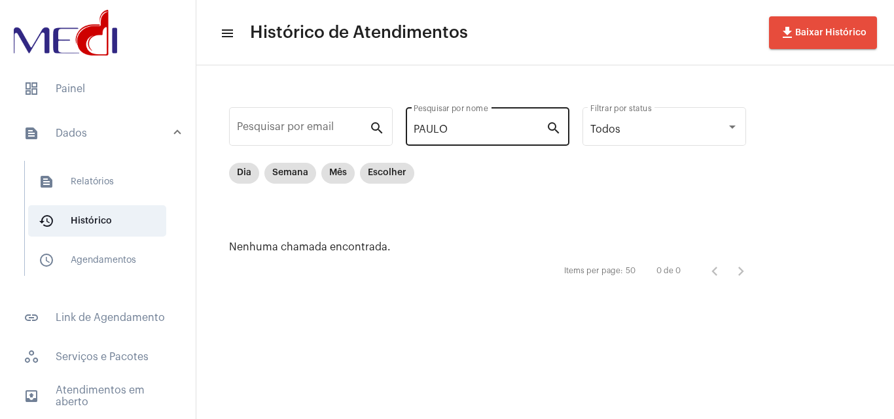
click at [491, 113] on div "[PERSON_NAME] por nome" at bounding box center [480, 125] width 132 height 41
click at [489, 128] on input "PAULO" at bounding box center [480, 130] width 132 height 12
click at [485, 118] on div "[PERSON_NAME] por nome" at bounding box center [480, 125] width 132 height 41
type input "Paulo"
click at [396, 185] on div "Dia Semana Mês Escolher" at bounding box center [321, 173] width 190 height 26
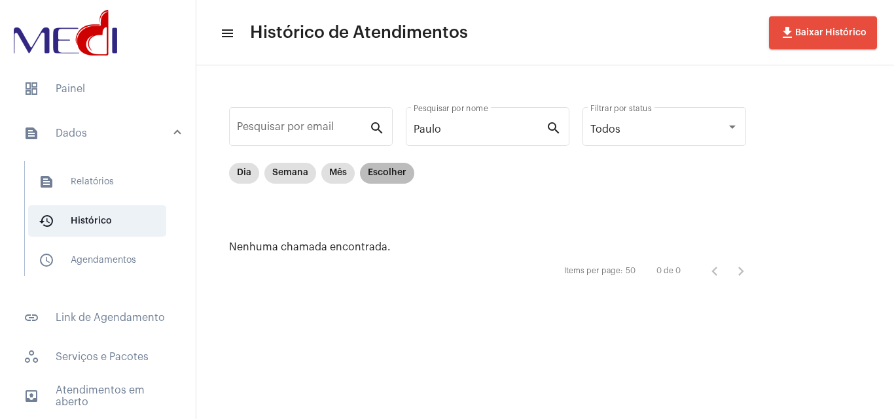
click at [399, 175] on mat-chip "Escolher" at bounding box center [387, 173] width 54 height 21
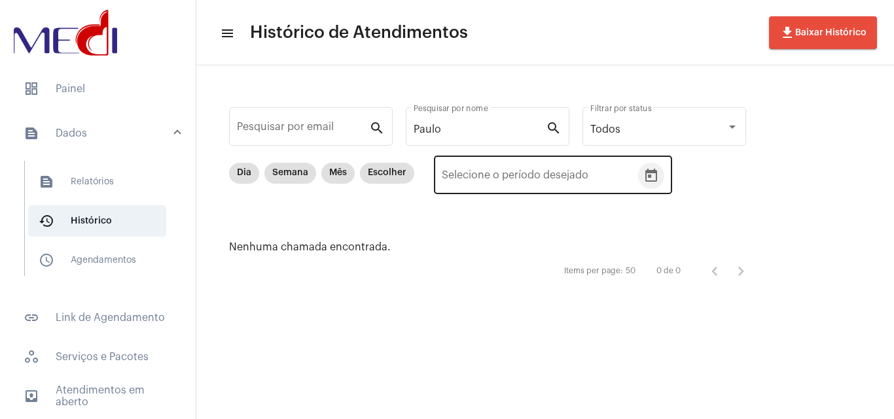
click at [650, 180] on icon "Open calendar" at bounding box center [651, 176] width 16 height 16
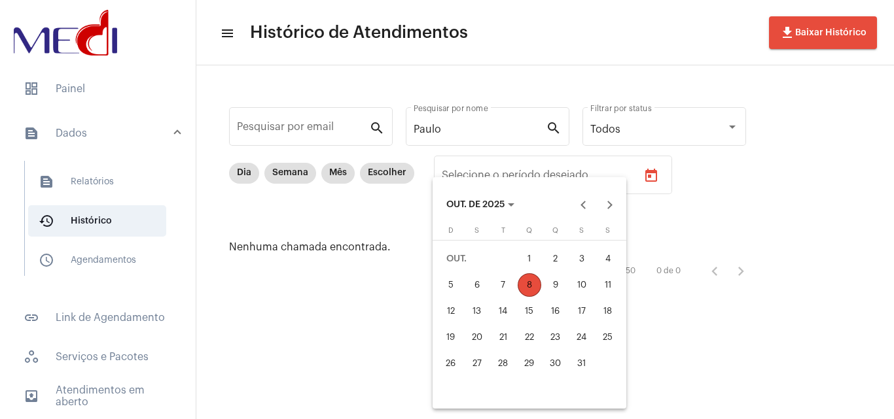
click at [585, 257] on div "3" at bounding box center [582, 259] width 24 height 24
type input "[DATE]"
drag, startPoint x: 585, startPoint y: 257, endPoint x: 546, endPoint y: 319, distance: 73.2
click at [585, 257] on div "3" at bounding box center [582, 259] width 24 height 24
type input "[DATE]"
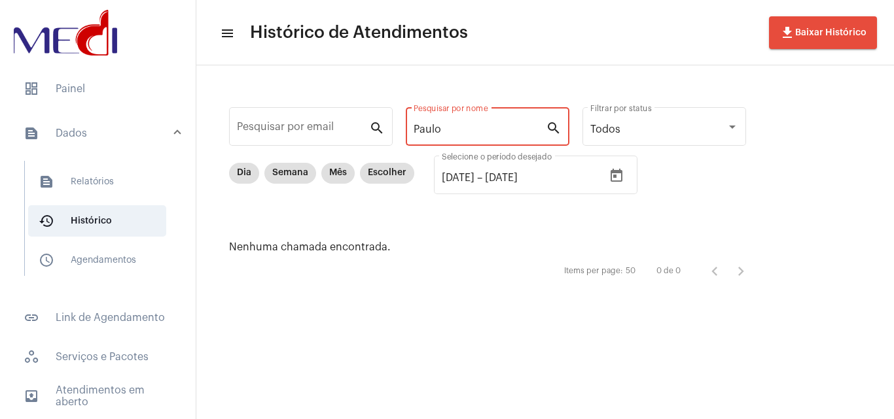
click at [456, 126] on input "Paulo" at bounding box center [480, 130] width 132 height 12
drag, startPoint x: 518, startPoint y: 126, endPoint x: 246, endPoint y: 88, distance: 274.8
click at [186, 69] on mat-sidenav-container "dashboard Painel text_snippet_outlined Dados text_snippet_outlined Relatórios h…" at bounding box center [447, 209] width 894 height 419
paste input "[PERSON_NAME] DOS [PERSON_NAME]"
drag, startPoint x: 461, startPoint y: 128, endPoint x: 717, endPoint y: 157, distance: 256.8
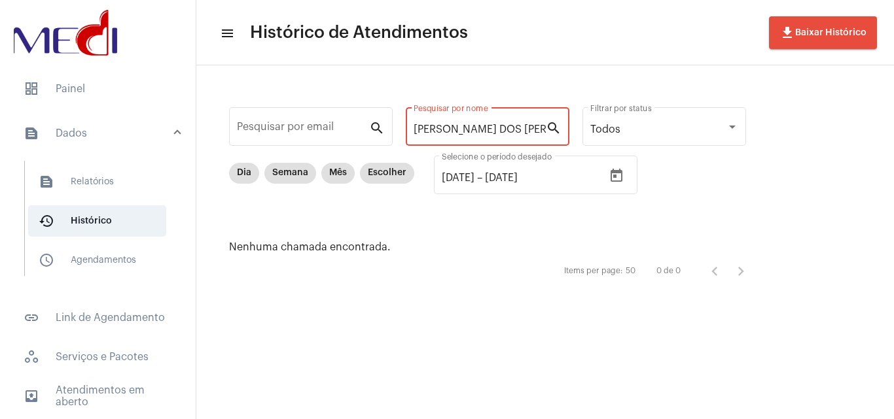
click at [717, 156] on div "Pesquisar por email search [PERSON_NAME] DOS [PERSON_NAME] Pesquisar por nome s…" at bounding box center [493, 194] width 569 height 231
type input "S"
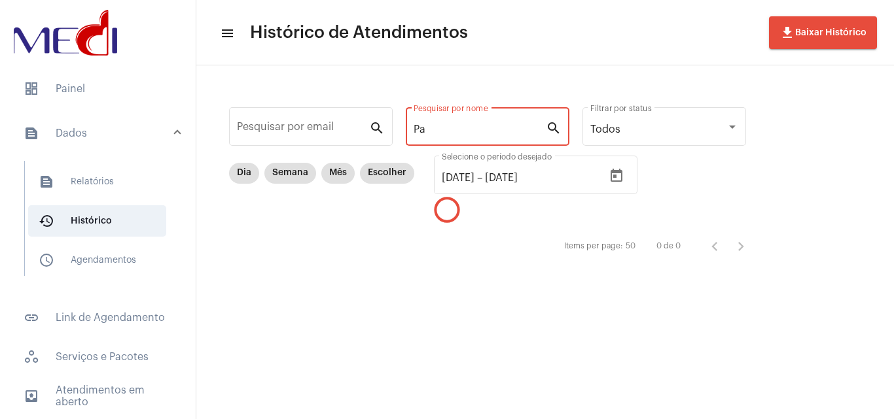
type input "P"
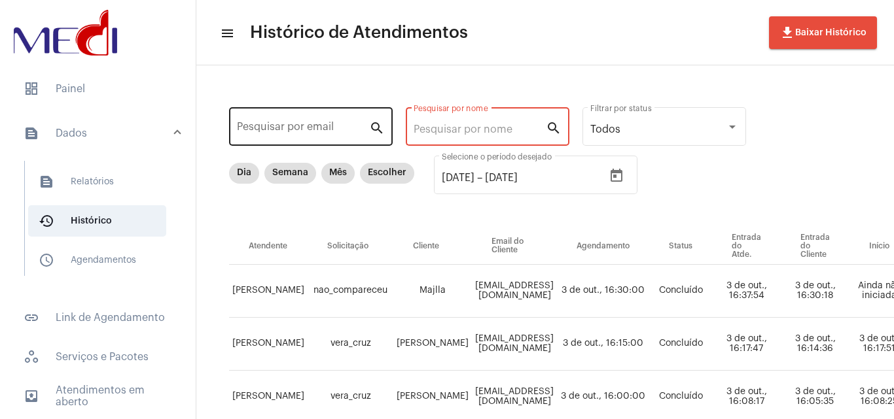
drag, startPoint x: 334, startPoint y: 118, endPoint x: 344, endPoint y: 135, distance: 20.0
click at [334, 118] on div "Pesquisar por email" at bounding box center [303, 125] width 132 height 41
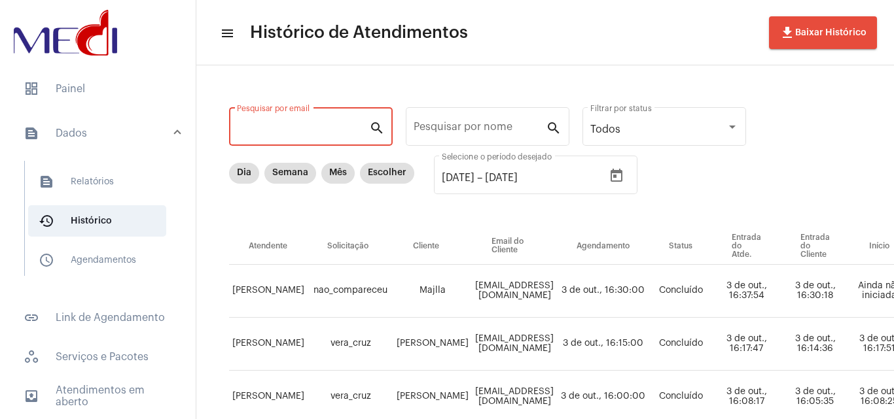
paste input "[EMAIL_ADDRESS][DOMAIN_NAME]"
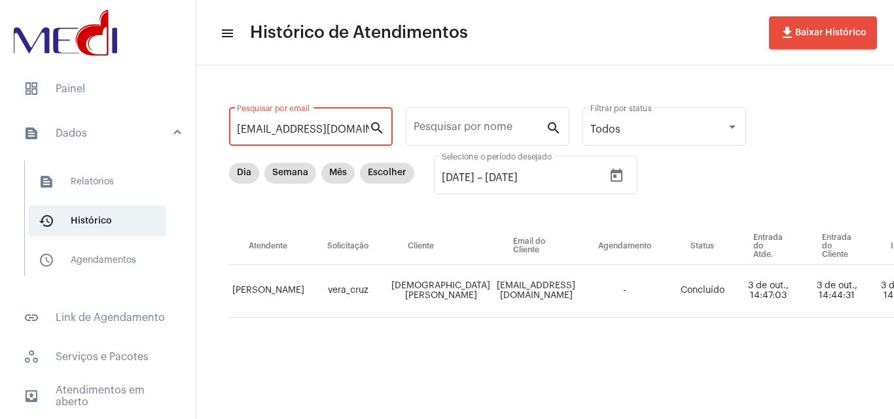
type input "[EMAIL_ADDRESS][DOMAIN_NAME]"
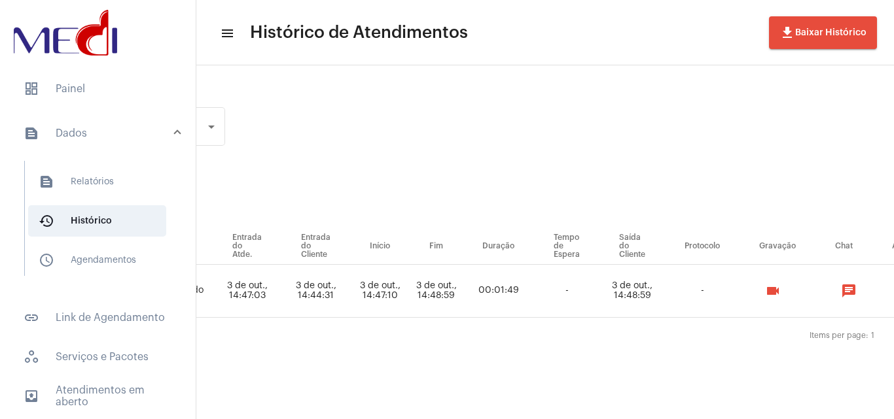
scroll to position [0, 526]
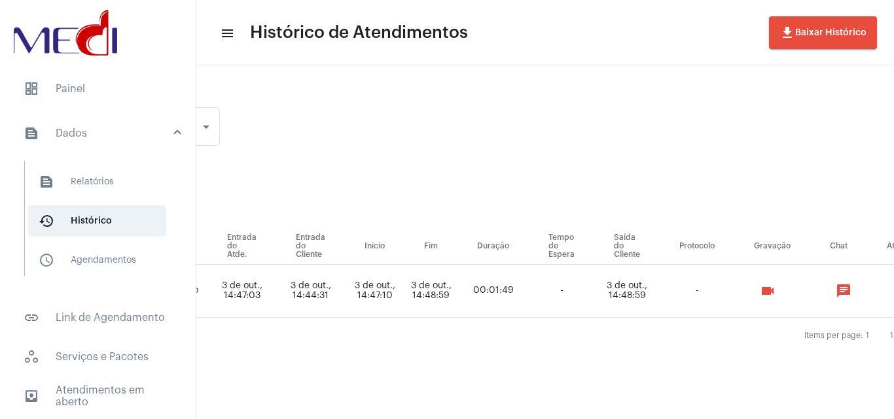
click at [766, 296] on mat-icon "videocam" at bounding box center [768, 291] width 16 height 16
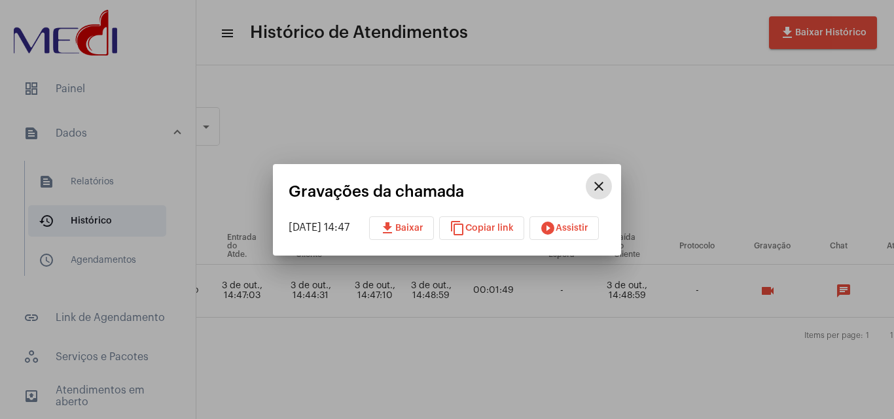
click at [395, 229] on mat-icon "download" at bounding box center [388, 229] width 16 height 16
click at [612, 175] on button "close" at bounding box center [599, 186] width 26 height 26
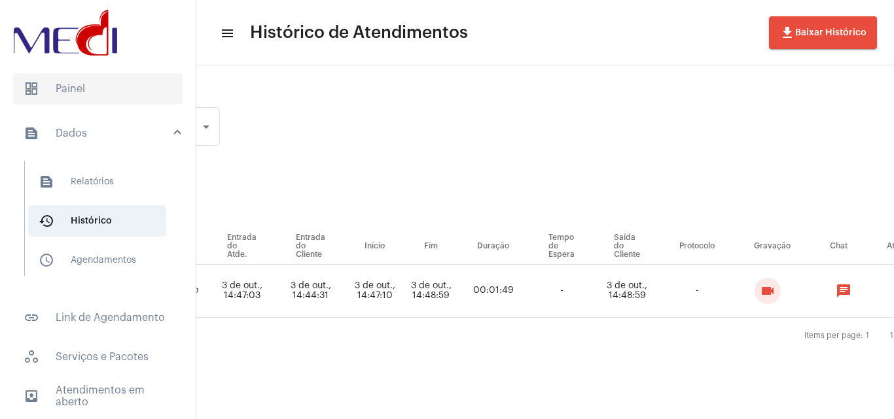
click at [118, 92] on span "dashboard Painel" at bounding box center [97, 88] width 169 height 31
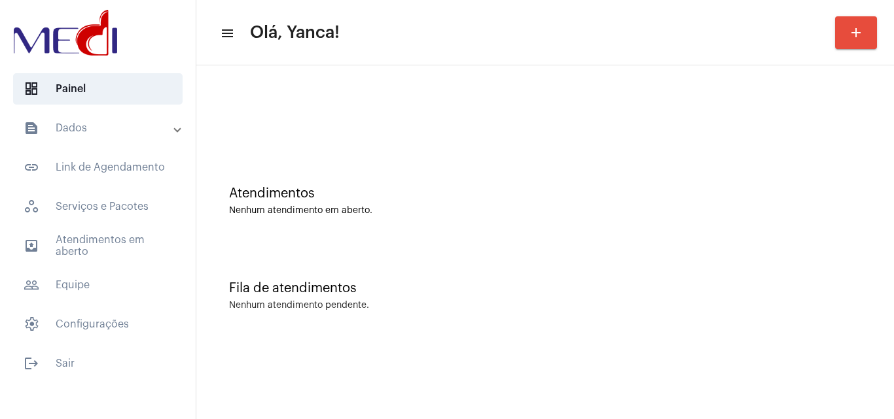
click at [97, 142] on mat-expansion-panel-header "text_snippet_outlined Dados" at bounding box center [102, 128] width 188 height 31
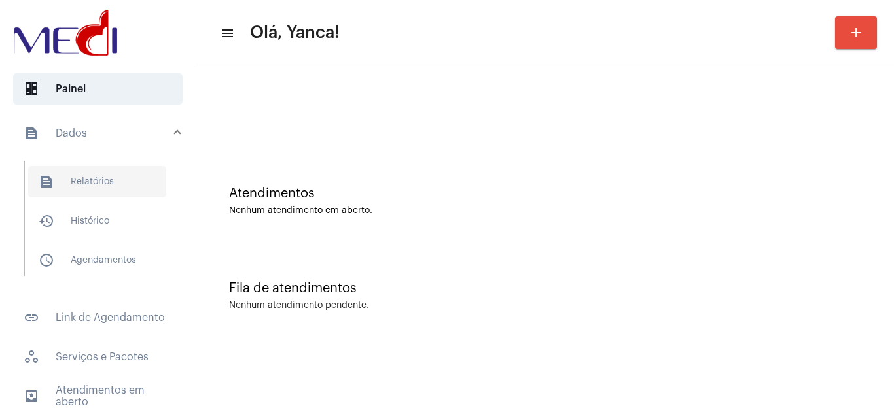
click at [131, 180] on span "text_snippet_outlined Relatórios" at bounding box center [97, 181] width 138 height 31
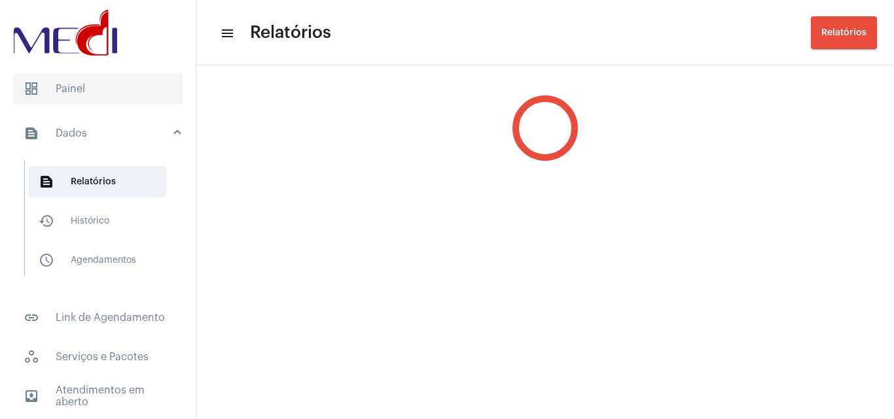
click at [94, 90] on span "dashboard Painel" at bounding box center [97, 88] width 169 height 31
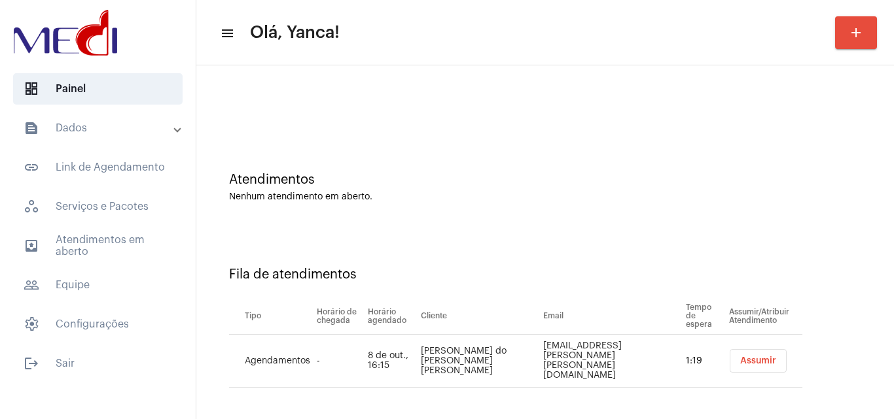
scroll to position [18, 0]
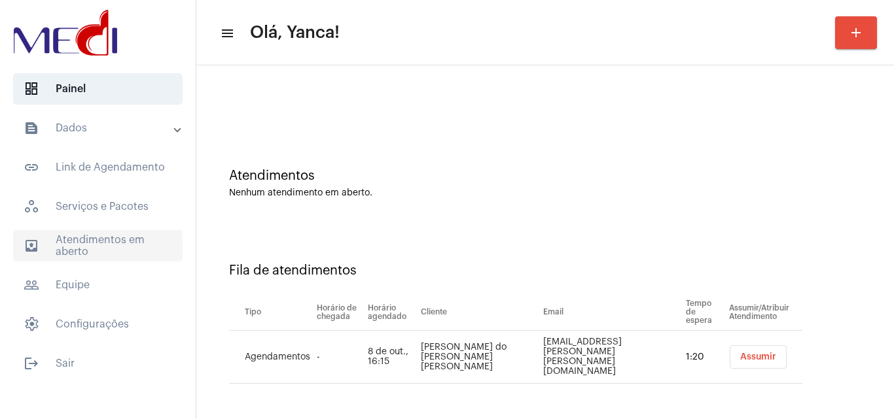
click at [136, 247] on span "outbox_outline Atendimentos em aberto" at bounding box center [97, 245] width 169 height 31
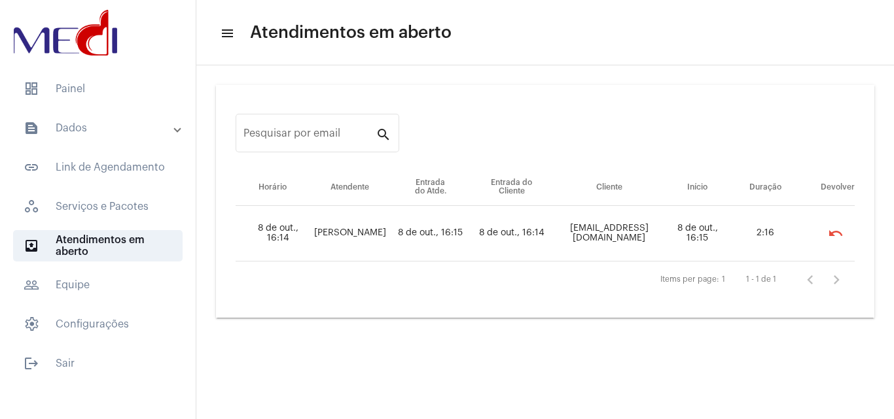
drag, startPoint x: 131, startPoint y: 96, endPoint x: 400, endPoint y: 176, distance: 280.7
click at [134, 97] on span "dashboard Painel" at bounding box center [97, 88] width 169 height 31
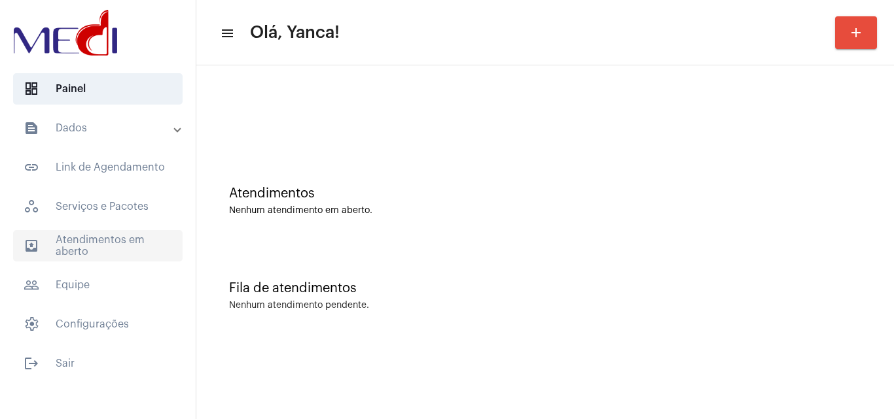
drag, startPoint x: 161, startPoint y: 232, endPoint x: 158, endPoint y: 239, distance: 7.7
click at [160, 232] on span "outbox_outline Atendimentos em aberto" at bounding box center [97, 245] width 169 height 31
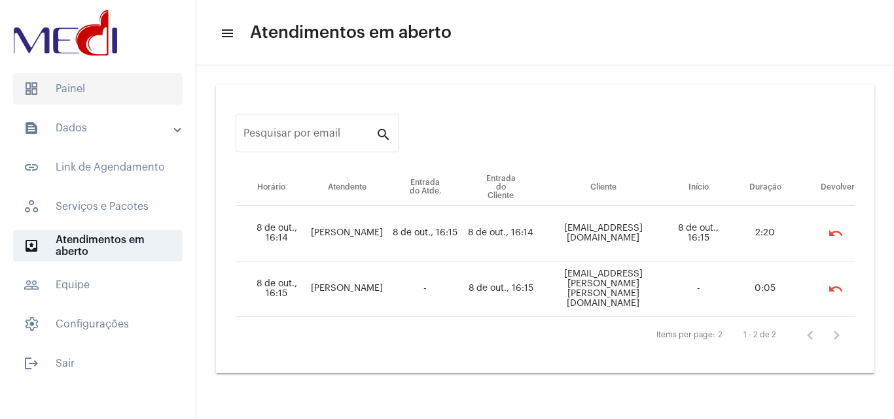
click at [139, 88] on span "dashboard Painel" at bounding box center [97, 88] width 169 height 31
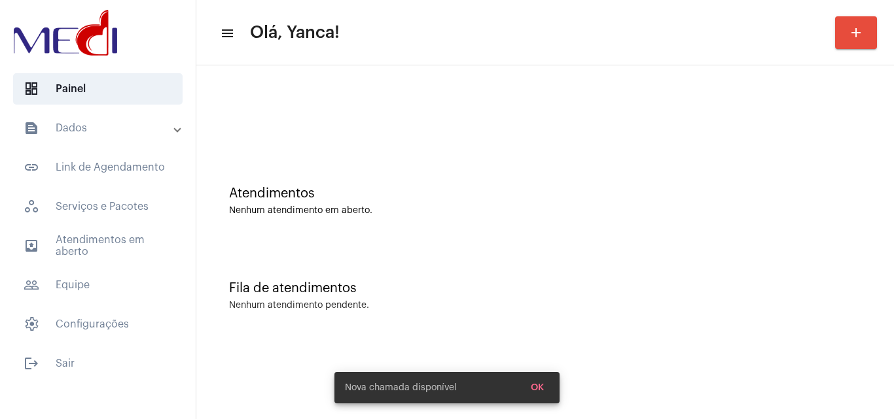
click at [91, 226] on mat-accordion "text_snippet_outlined Dados text_snippet_outlined Relatórios history_outlined H…" at bounding box center [98, 227] width 196 height 228
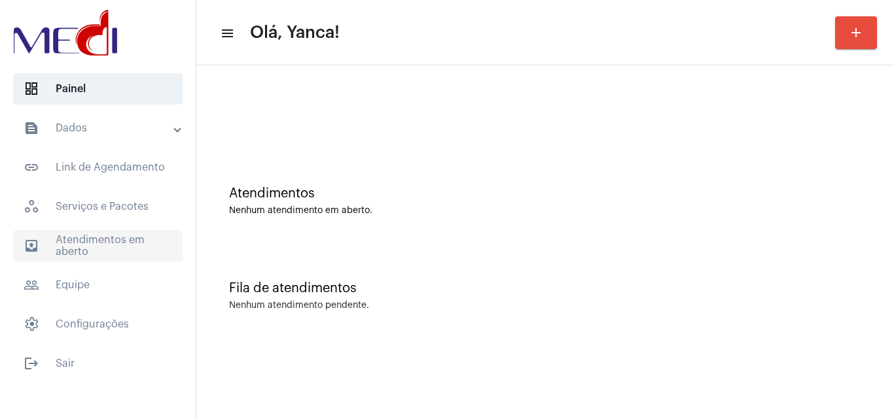
click at [98, 238] on span "outbox_outline Atendimentos em aberto" at bounding box center [97, 245] width 169 height 31
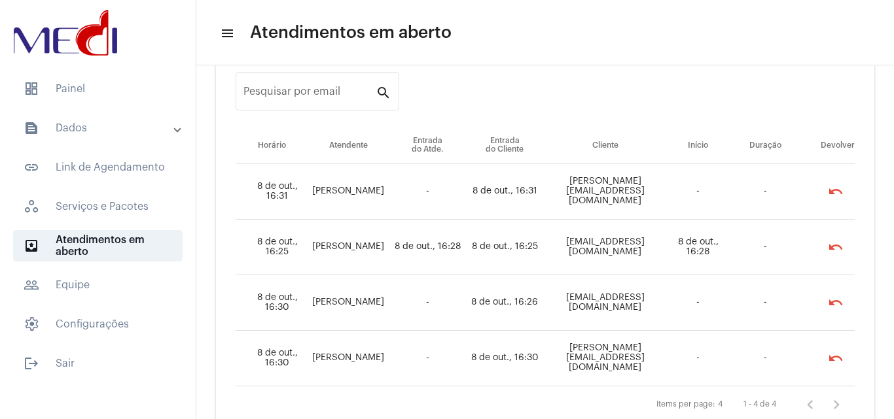
scroll to position [85, 0]
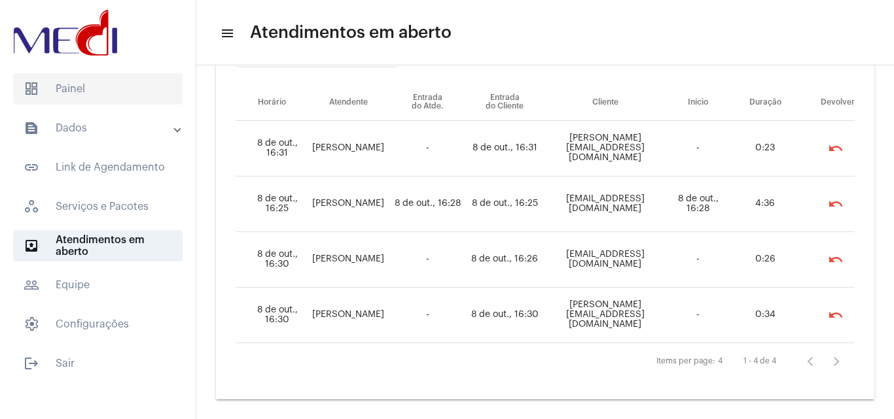
click at [92, 96] on span "dashboard Painel" at bounding box center [97, 88] width 169 height 31
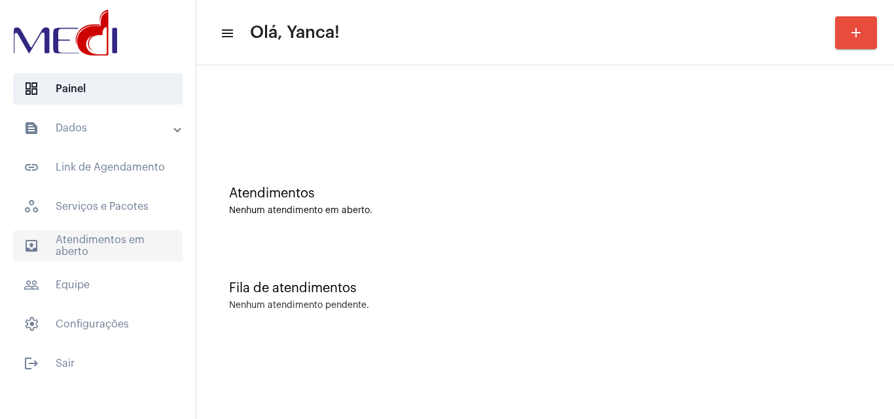
click at [122, 235] on span "outbox_outline Atendimentos em aberto" at bounding box center [97, 245] width 169 height 31
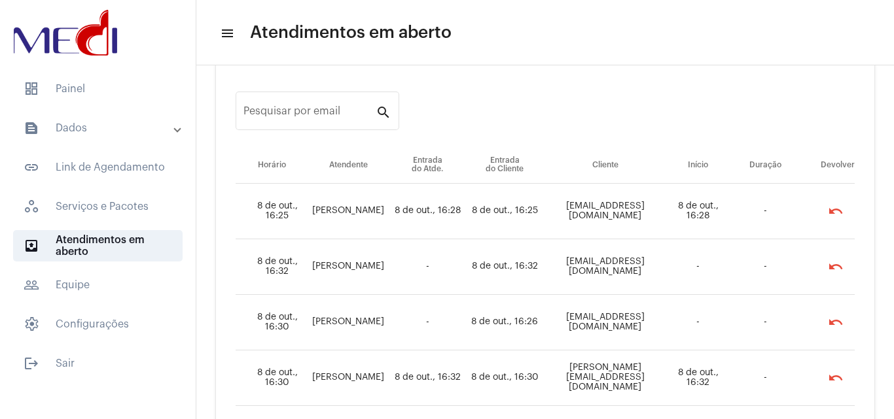
scroll to position [85, 0]
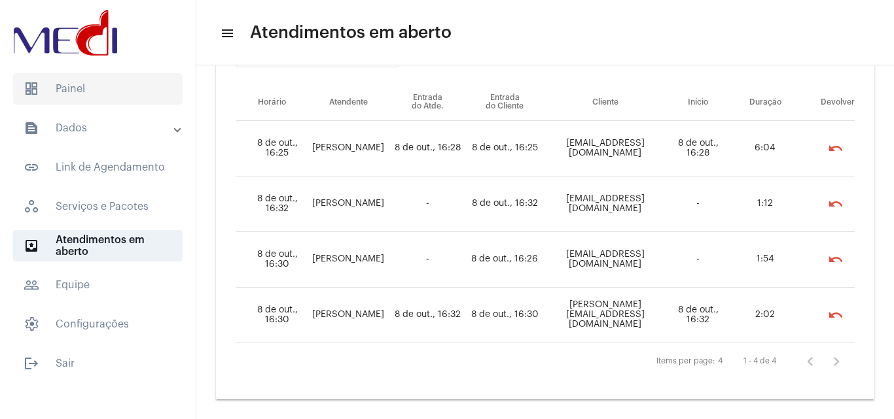
click at [122, 86] on span "dashboard Painel" at bounding box center [97, 88] width 169 height 31
